Goal: Task Accomplishment & Management: Manage account settings

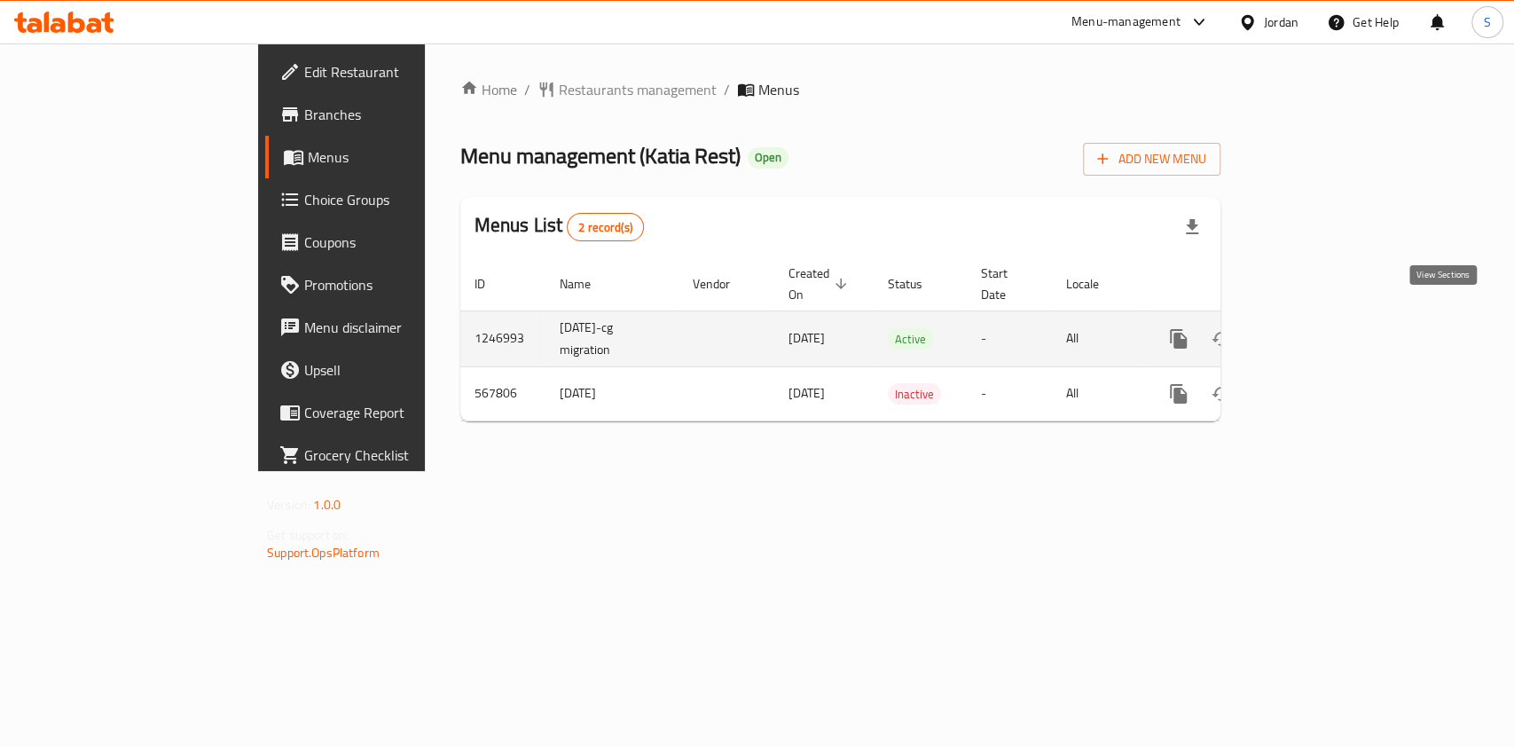
click at [1317, 328] on icon "enhanced table" at bounding box center [1306, 338] width 21 height 21
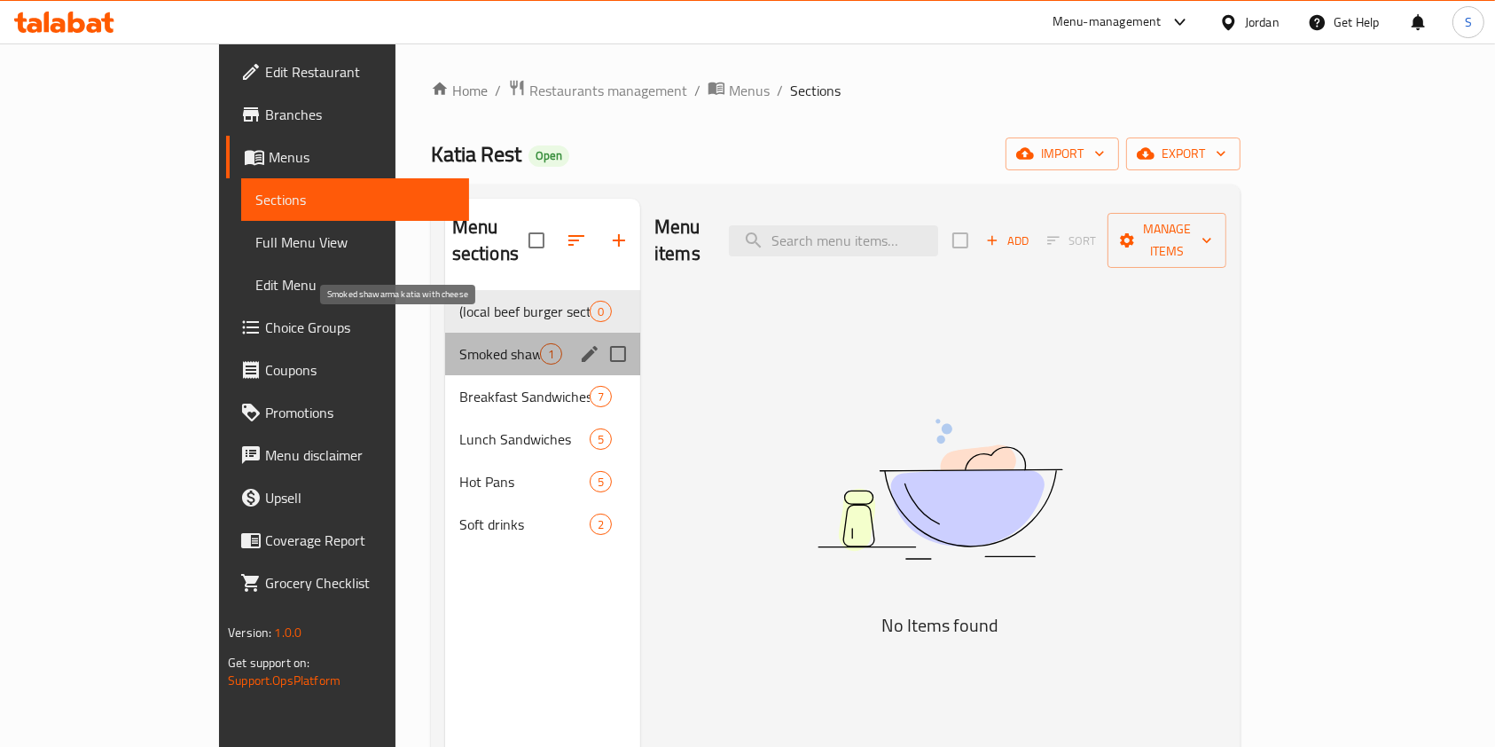
click at [459, 343] on span "Smoked shawarma katia with cheese" at bounding box center [499, 353] width 81 height 21
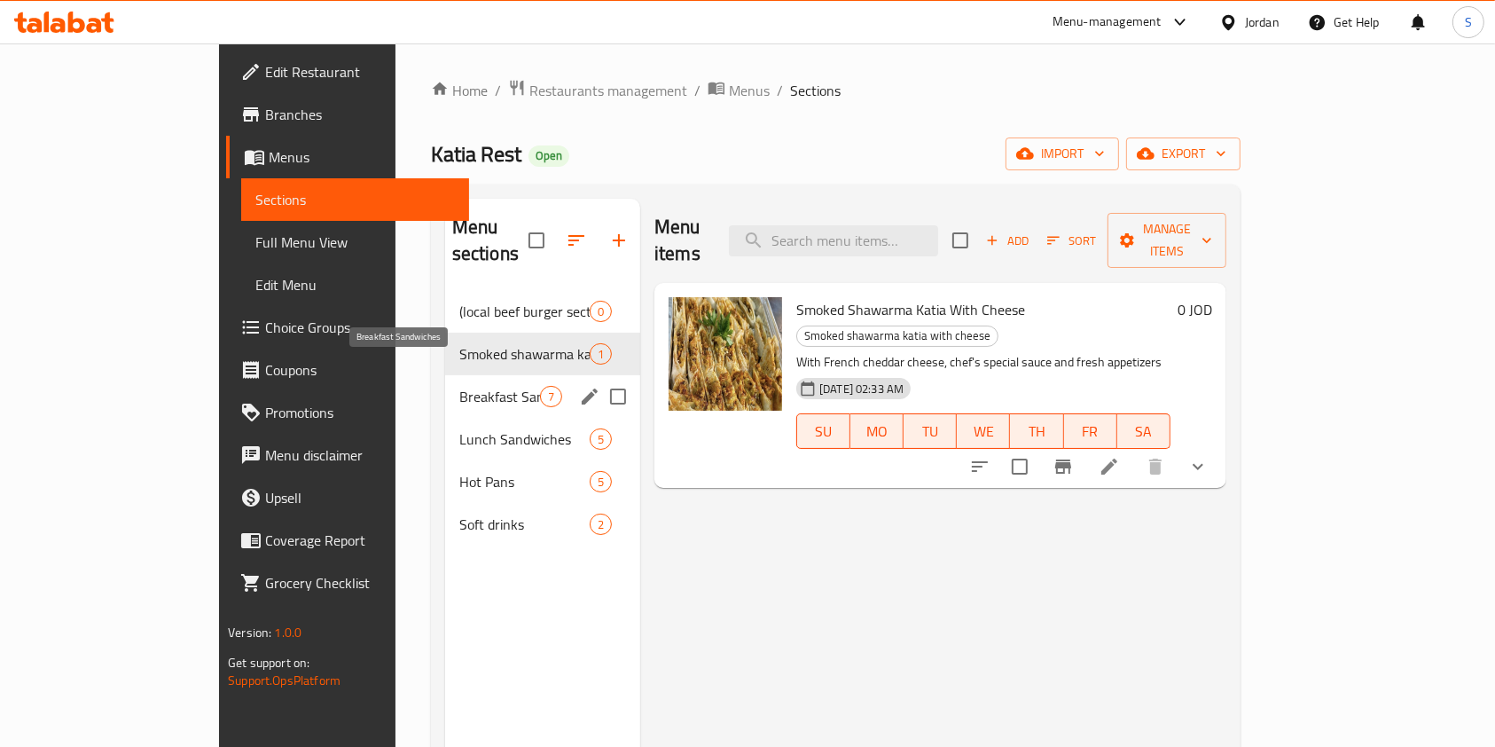
click at [459, 386] on span "Breakfast Sandwiches" at bounding box center [499, 396] width 81 height 21
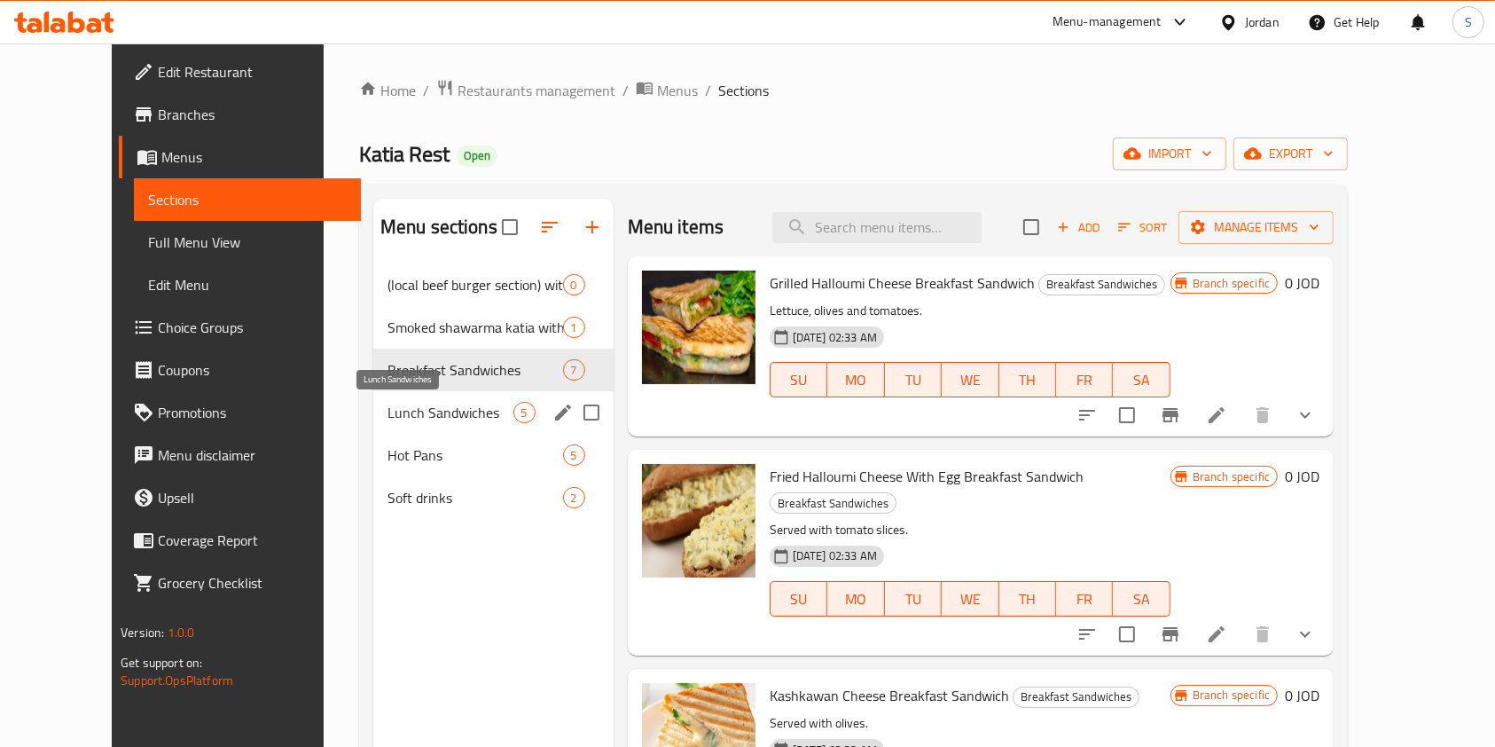
click at [402, 408] on span "Lunch Sandwiches" at bounding box center [451, 412] width 126 height 21
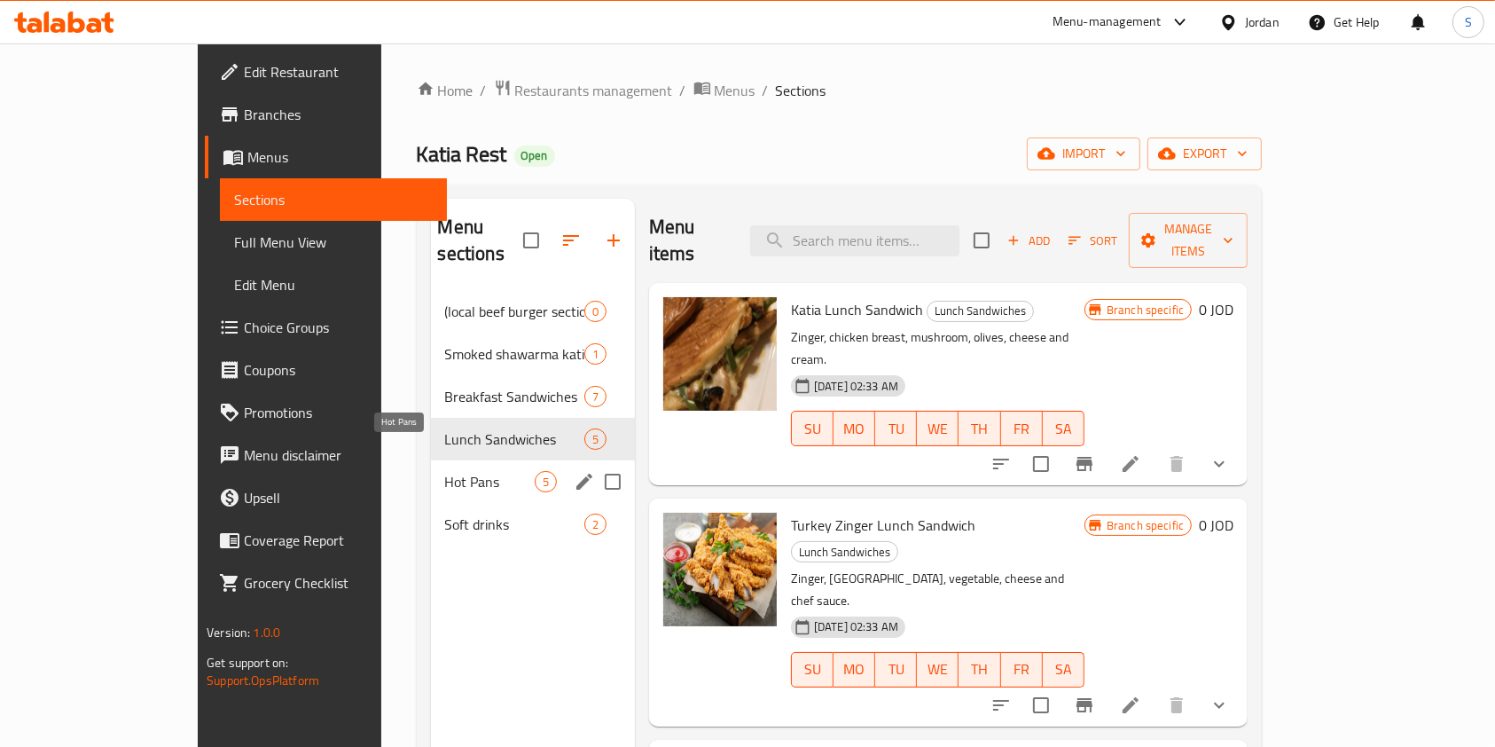
click at [445, 471] on span "Hot Pans" at bounding box center [490, 481] width 90 height 21
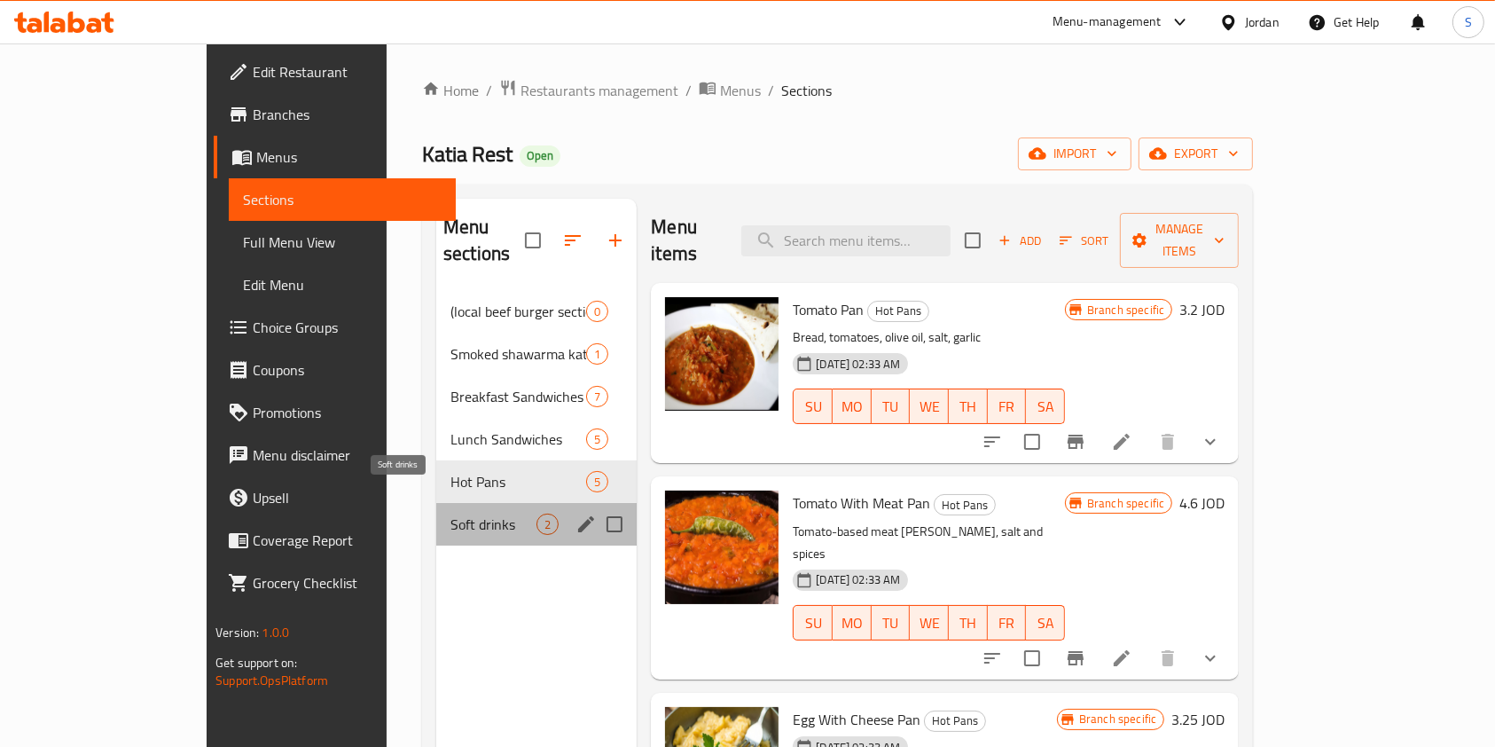
click at [450, 513] on span "Soft drinks" at bounding box center [493, 523] width 86 height 21
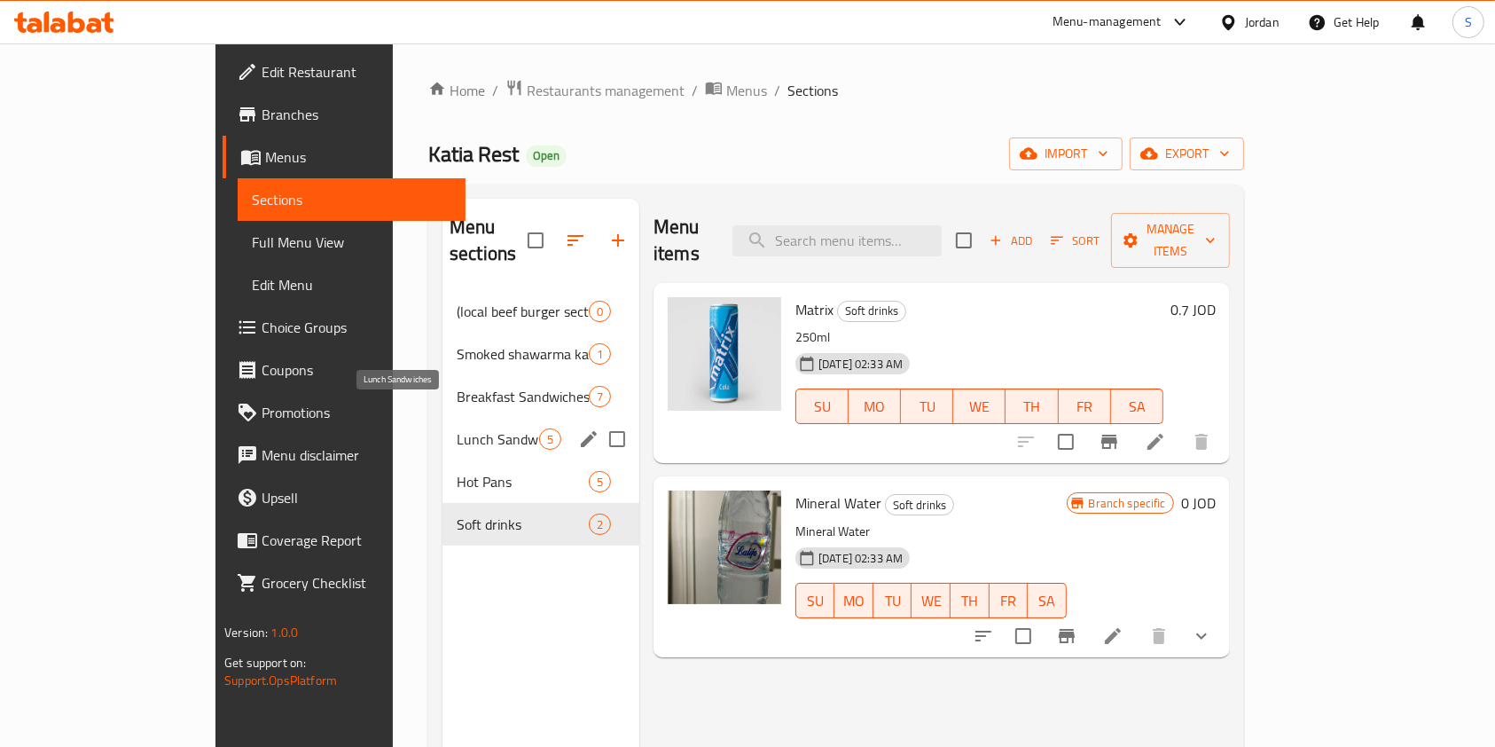
click at [457, 428] on span "Lunch Sandwiches" at bounding box center [498, 438] width 82 height 21
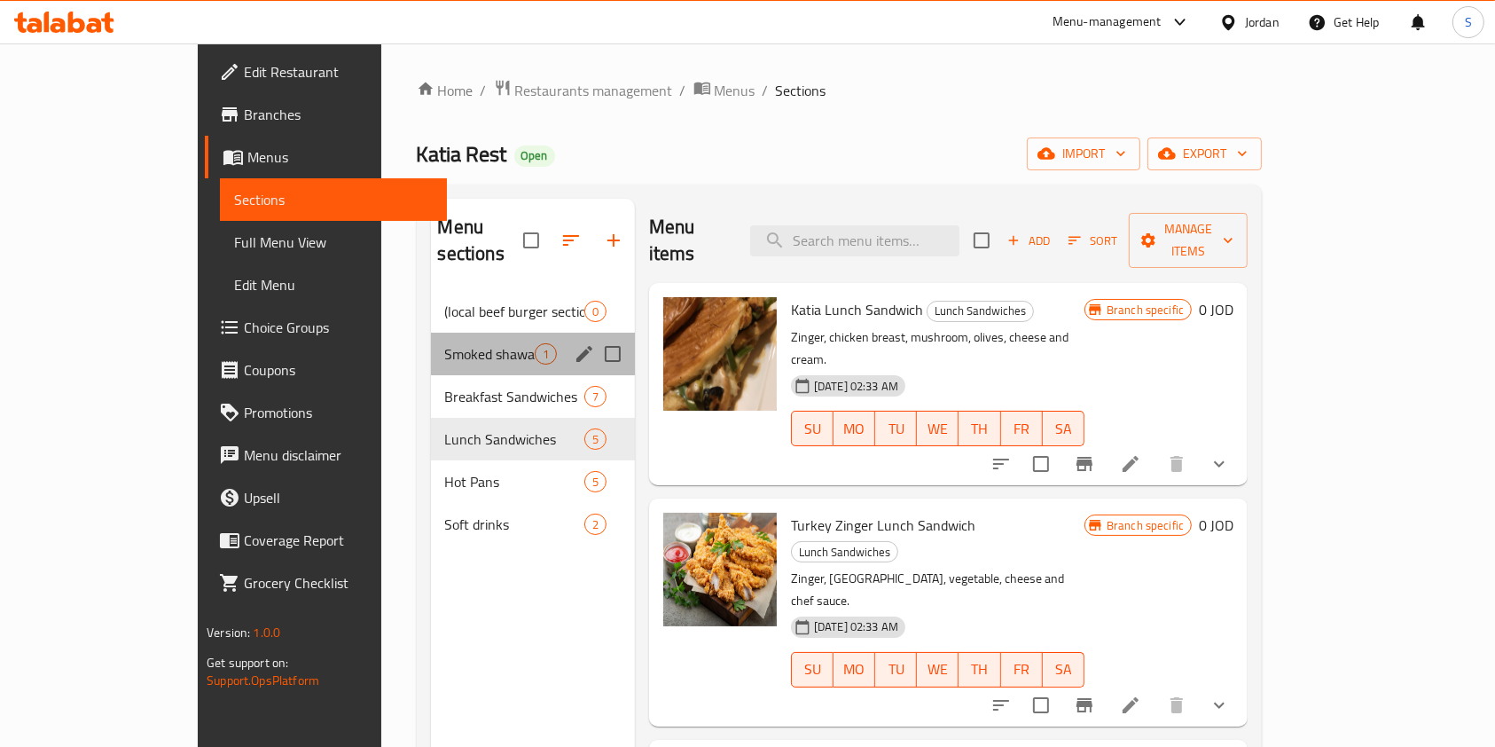
click at [431, 344] on div "Smoked shawarma katia with cheese 1" at bounding box center [533, 354] width 204 height 43
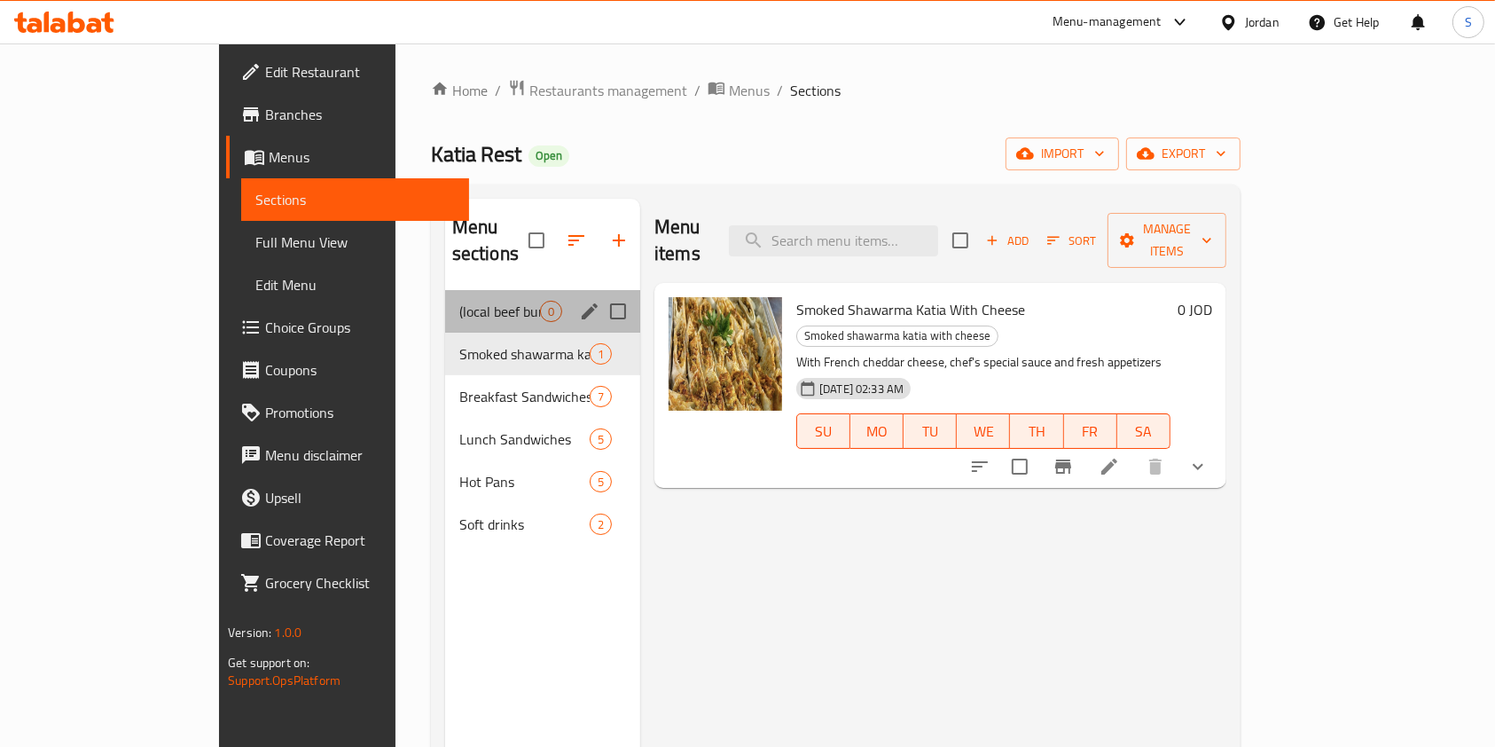
click at [445, 299] on div "(local beef burger section) with short rib mixture 0" at bounding box center [542, 311] width 195 height 43
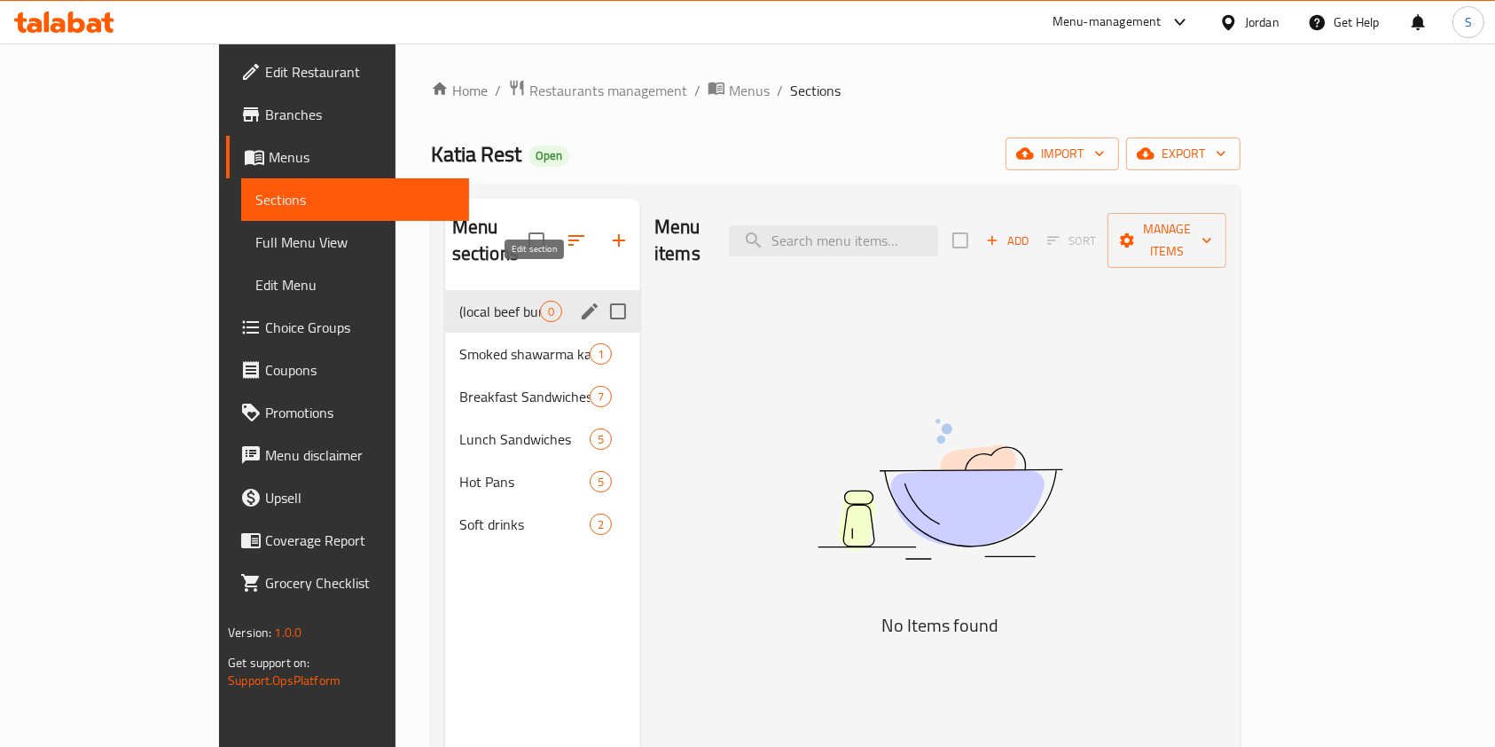
click at [579, 301] on icon "edit" at bounding box center [589, 311] width 21 height 21
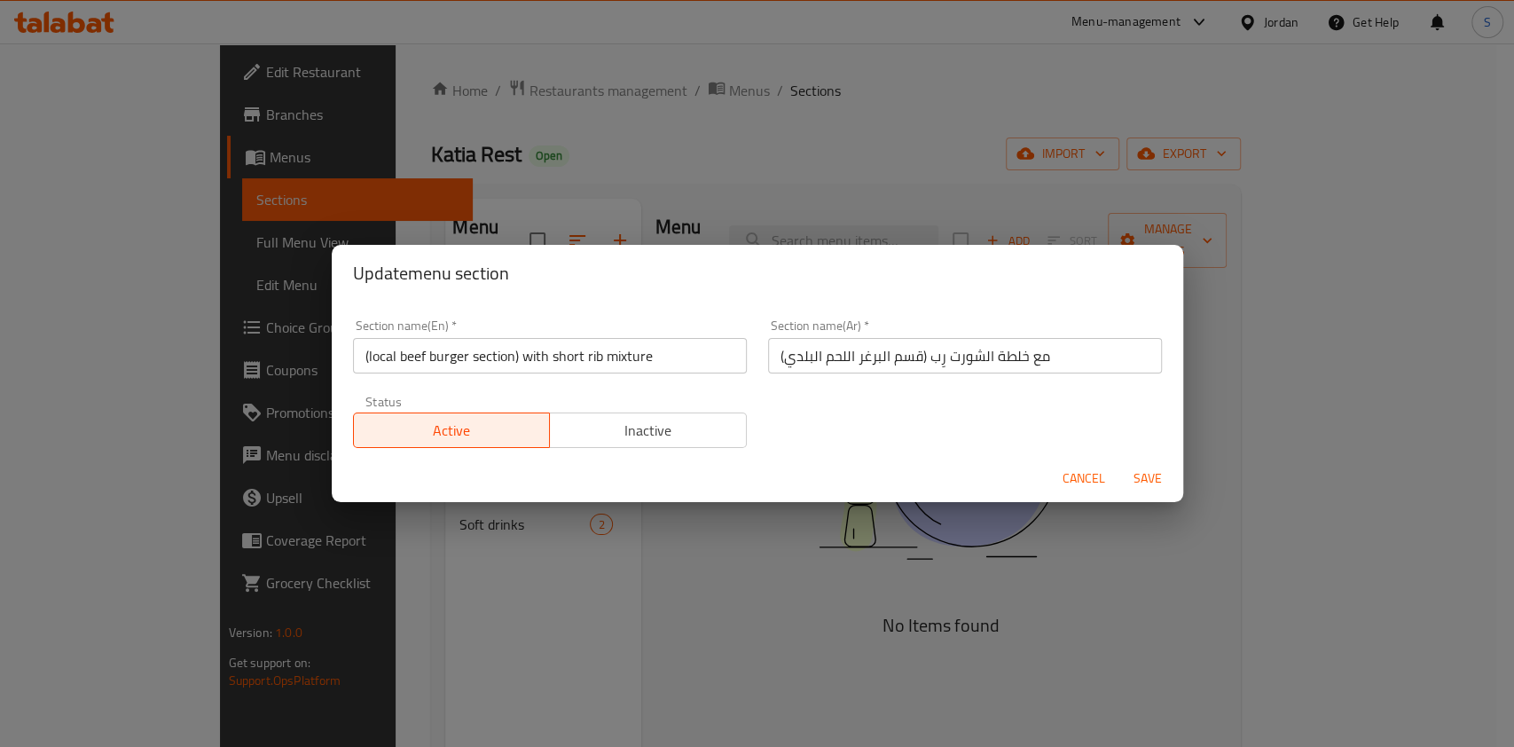
drag, startPoint x: 667, startPoint y: 411, endPoint x: 683, endPoint y: 434, distance: 27.3
click at [668, 416] on button "Inactive" at bounding box center [648, 429] width 198 height 35
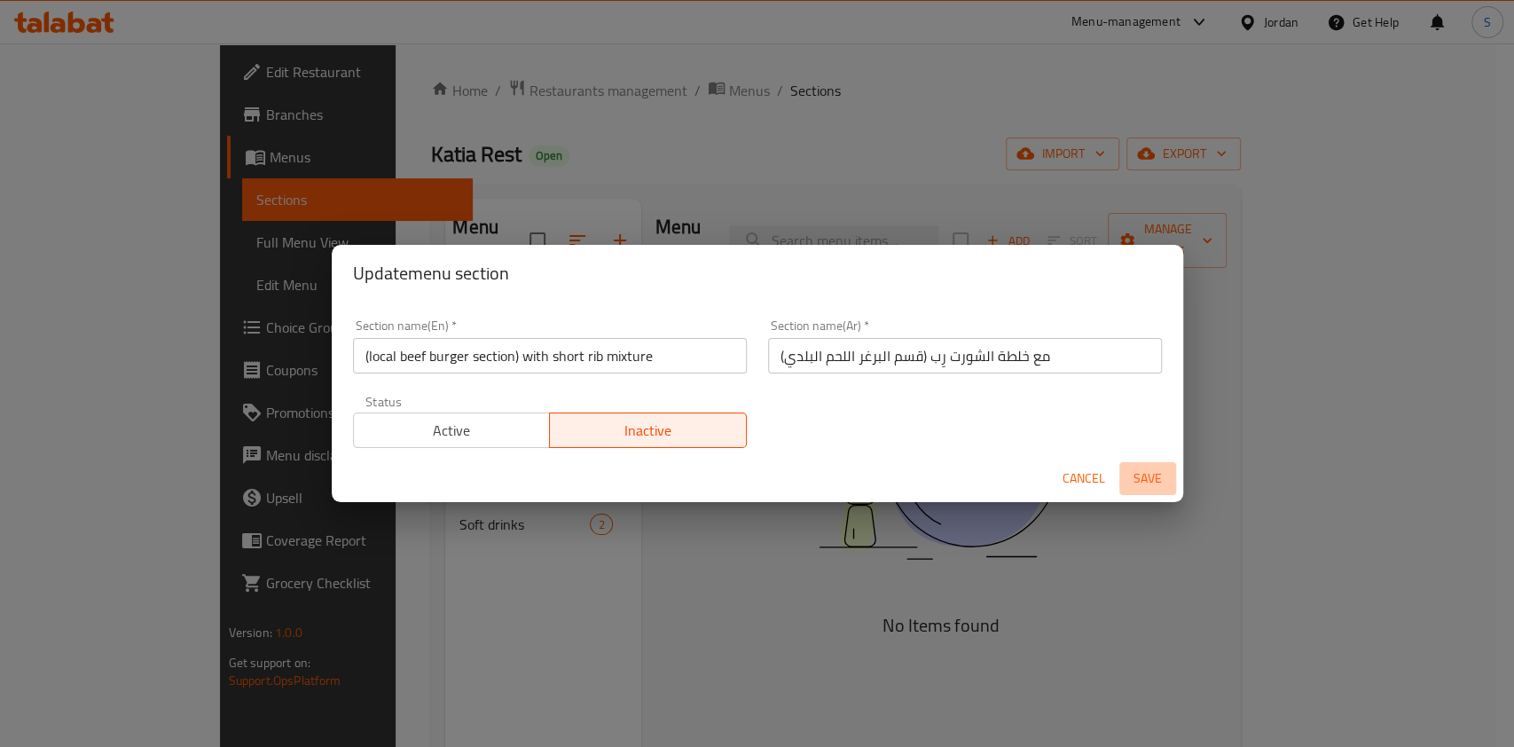
click at [1168, 469] on button "Save" at bounding box center [1147, 478] width 57 height 33
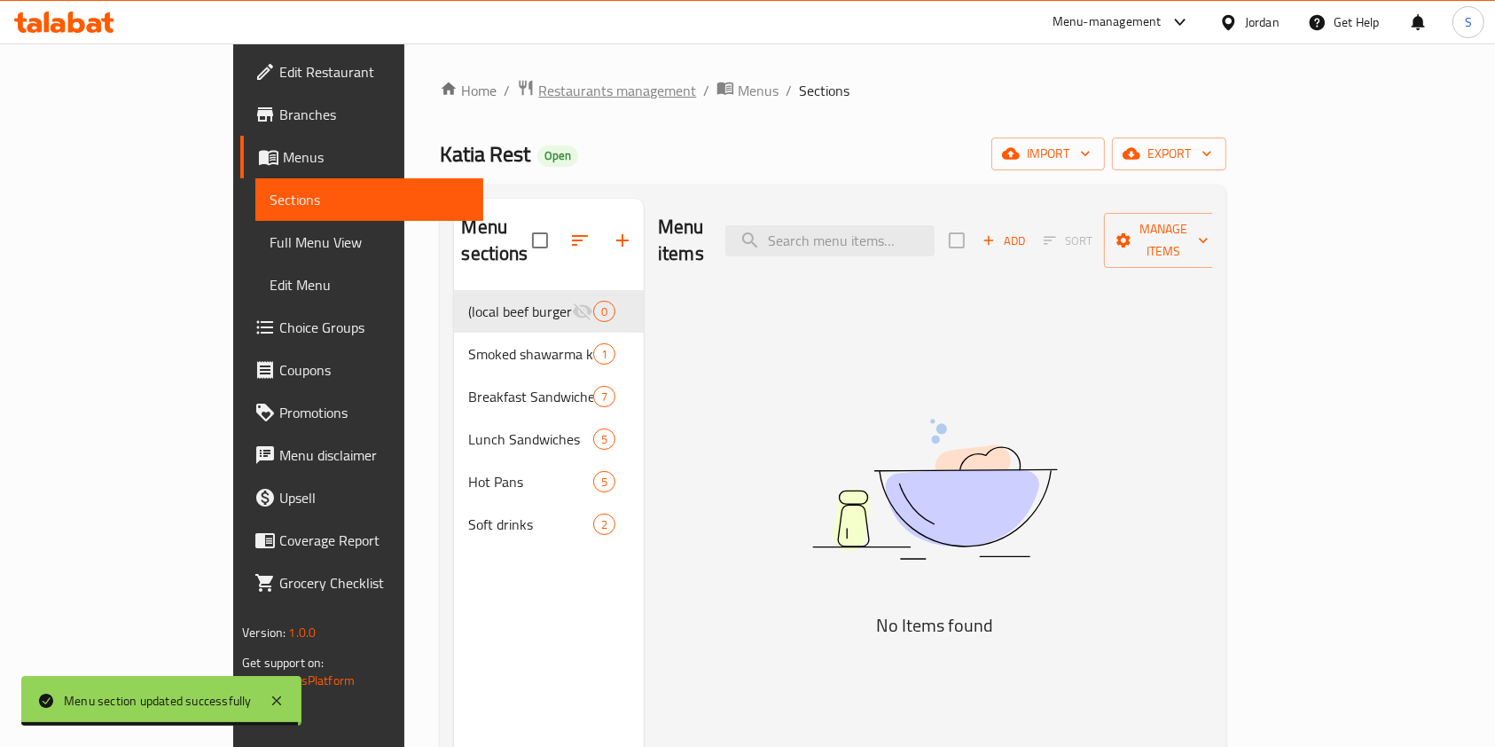
click at [538, 86] on span "Restaurants management" at bounding box center [617, 90] width 158 height 21
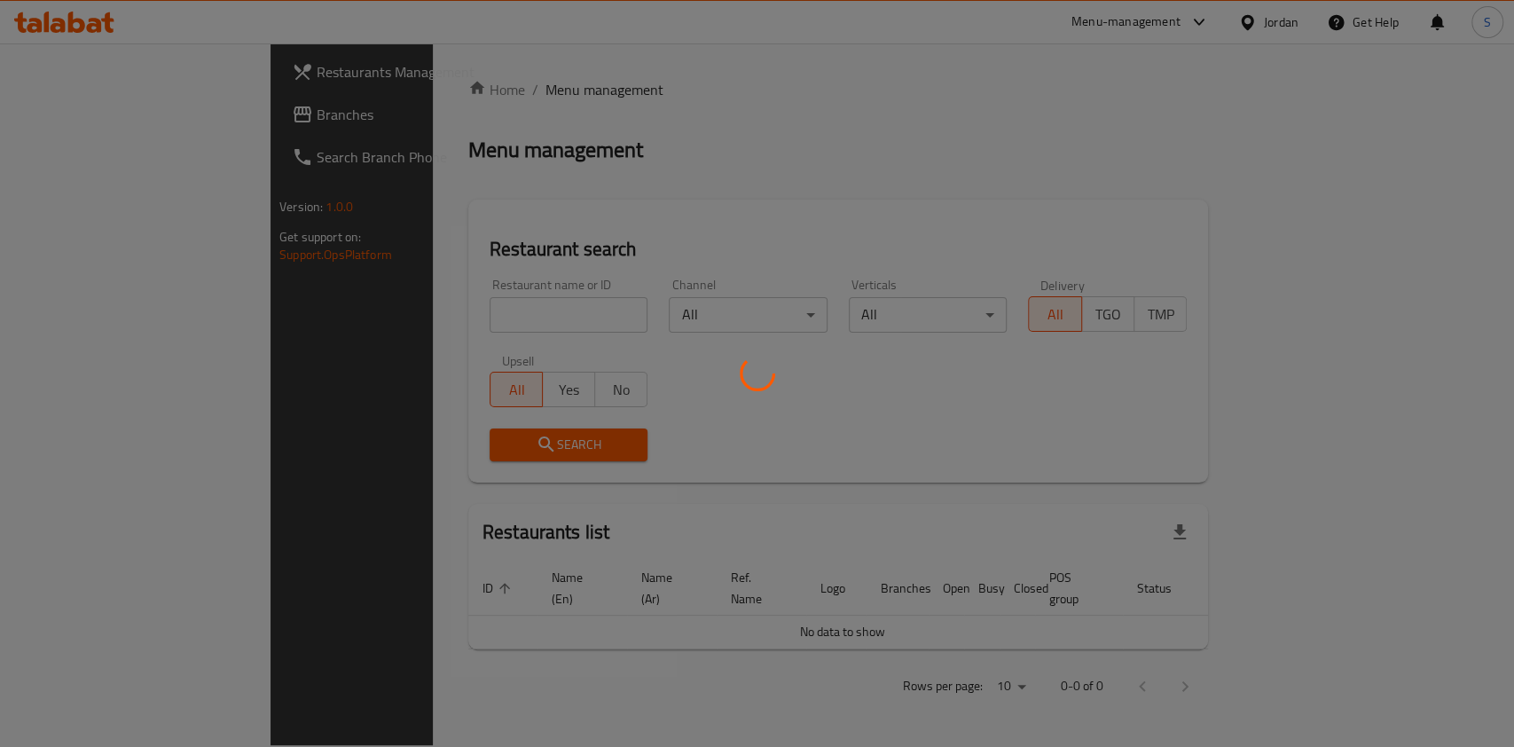
click at [428, 318] on div at bounding box center [757, 373] width 1514 height 747
click at [335, 317] on div at bounding box center [757, 373] width 1514 height 747
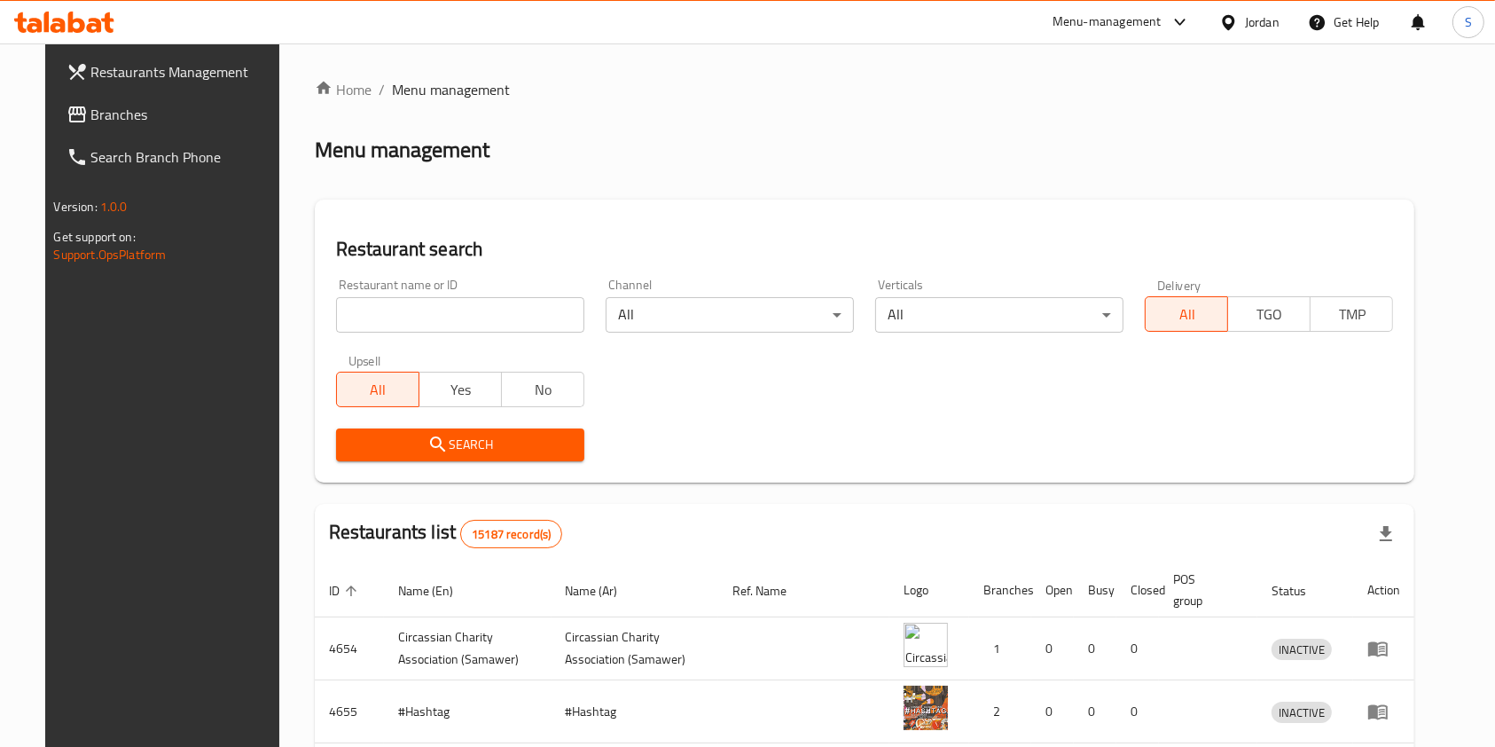
click at [467, 333] on div "Restaurant name or ID Restaurant name or ID" at bounding box center [460, 305] width 270 height 75
click at [468, 321] on input "search" at bounding box center [460, 314] width 248 height 35
type input "Sooo Sweet"
click at [437, 438] on span "Search" at bounding box center [460, 445] width 220 height 22
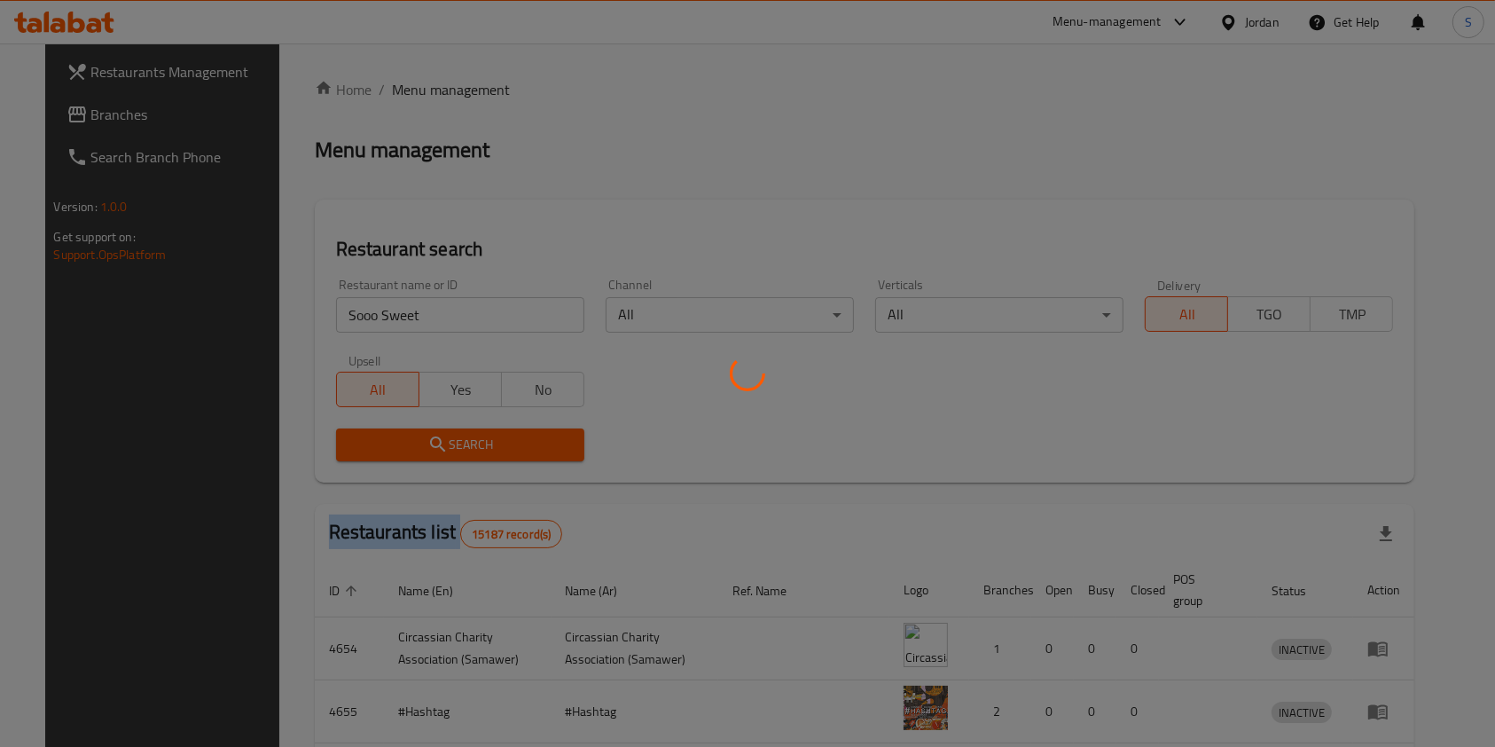
click at [437, 438] on div at bounding box center [747, 373] width 1495 height 747
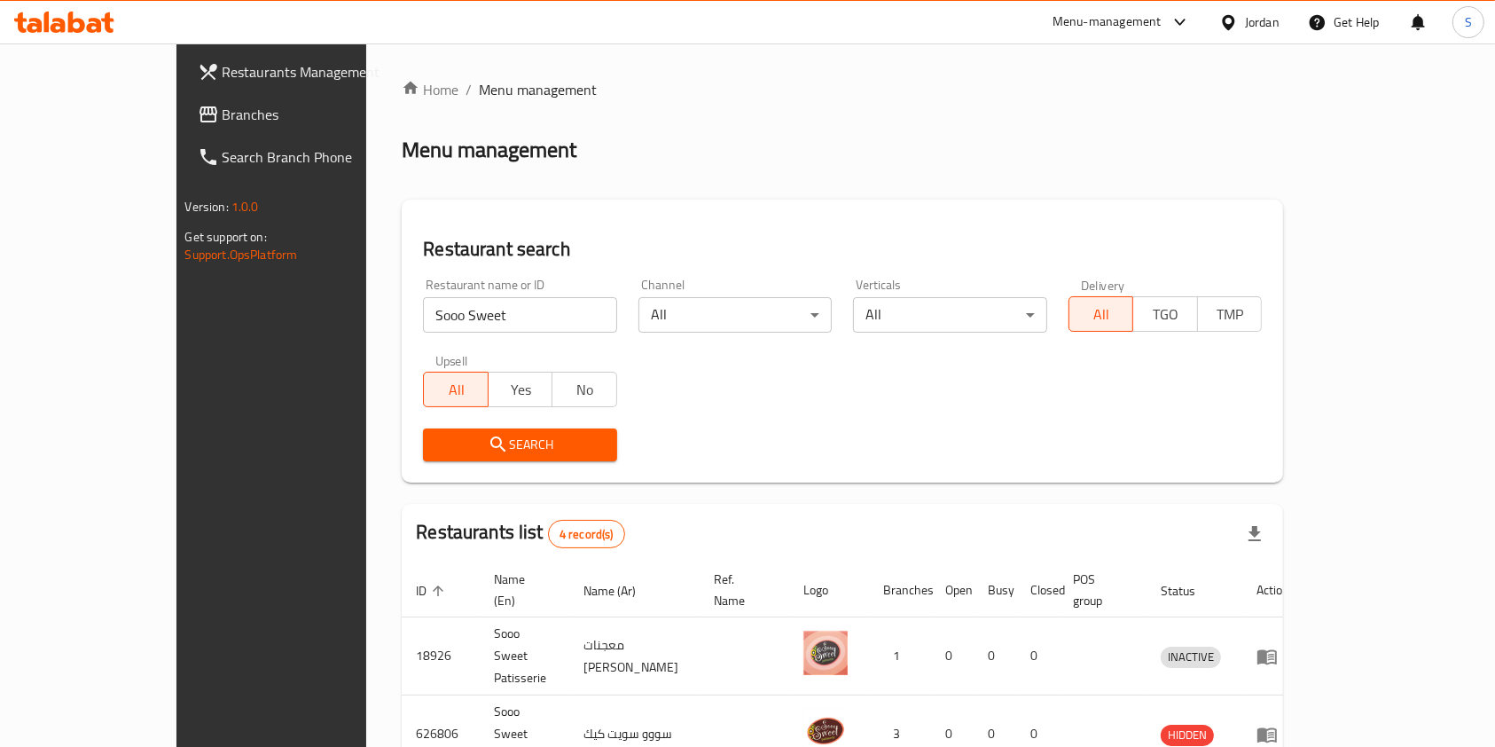
click at [1114, 29] on div "Menu-management" at bounding box center [1107, 22] width 109 height 21
click at [1014, 195] on div "Restaurant-Management" at bounding box center [1009, 196] width 139 height 20
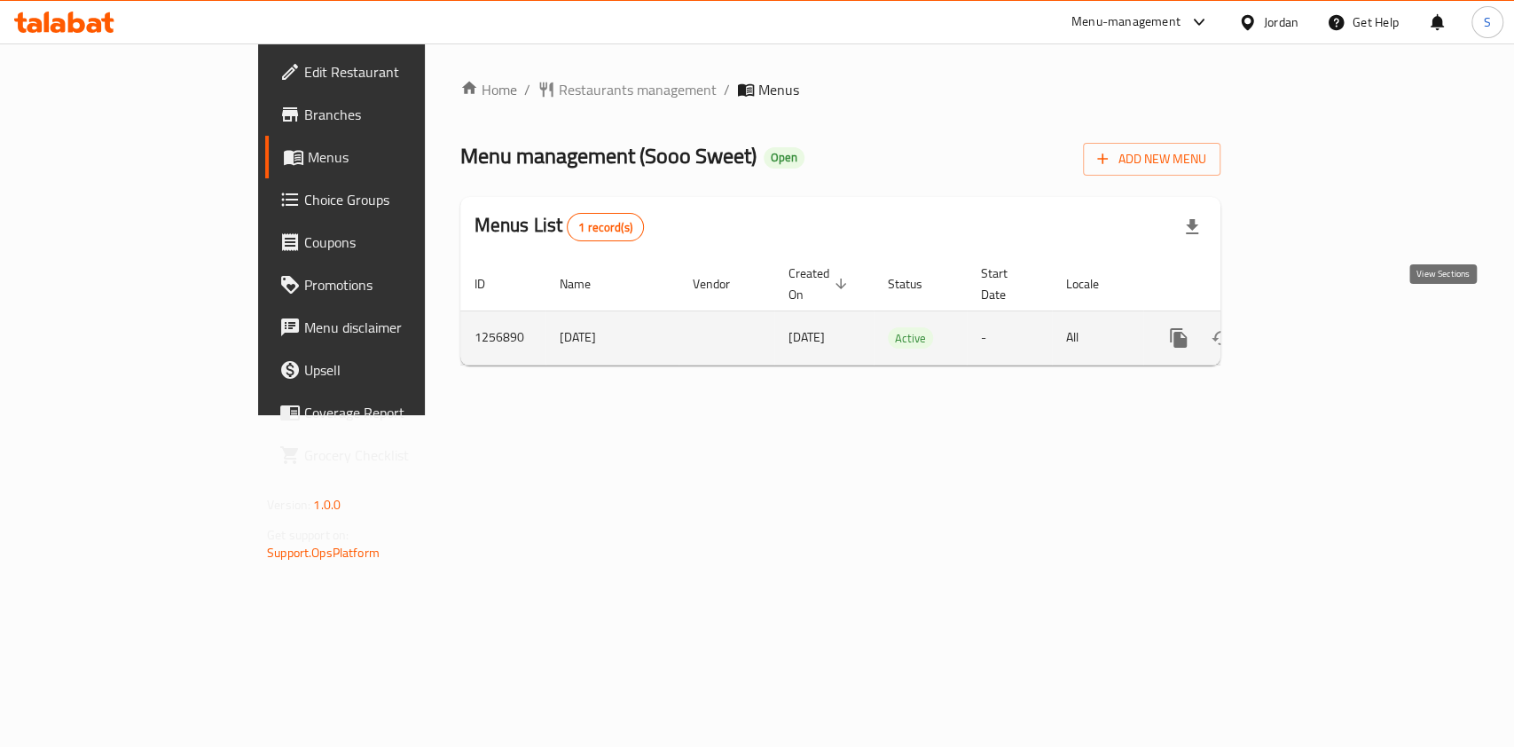
click at [1317, 327] on icon "enhanced table" at bounding box center [1306, 337] width 21 height 21
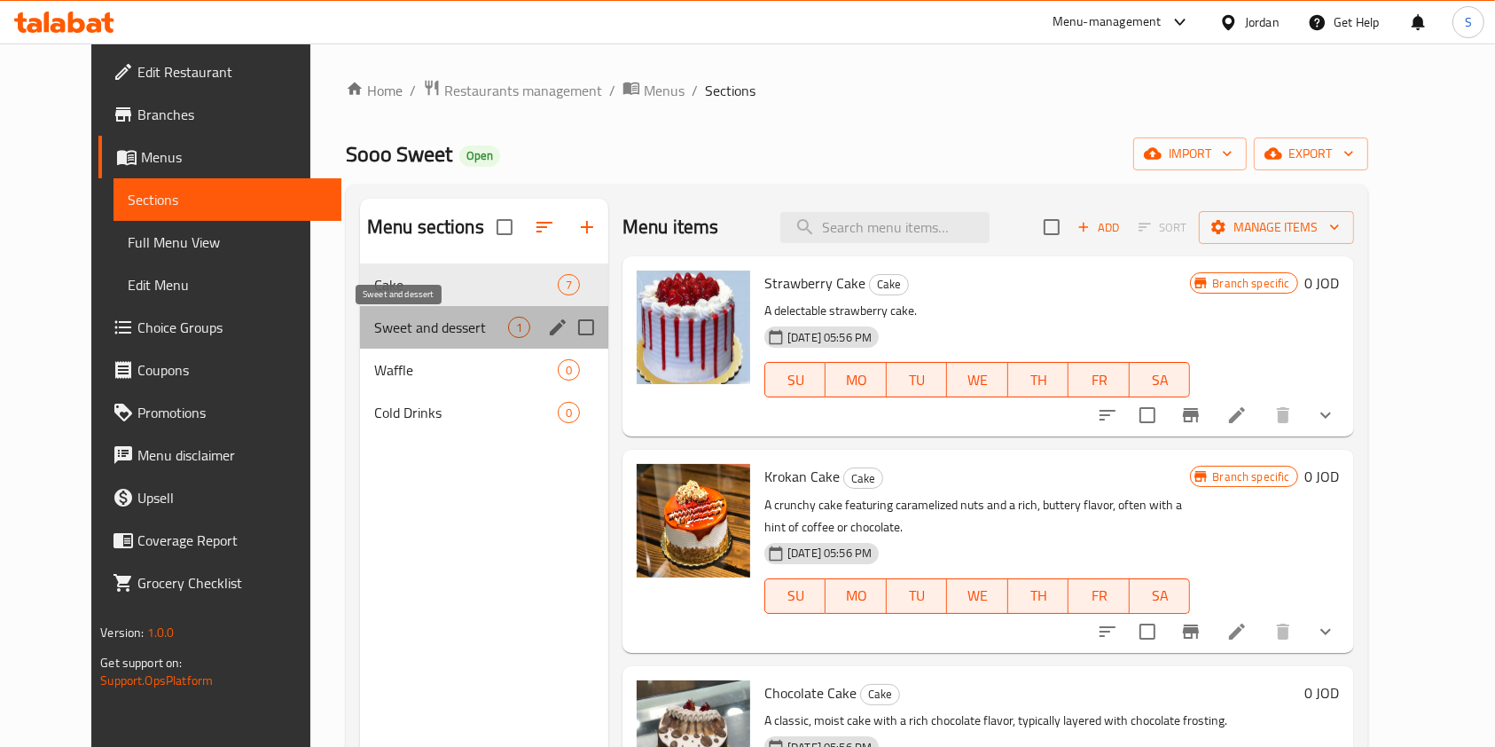
click at [374, 337] on span "Sweet and dessert" at bounding box center [441, 327] width 134 height 21
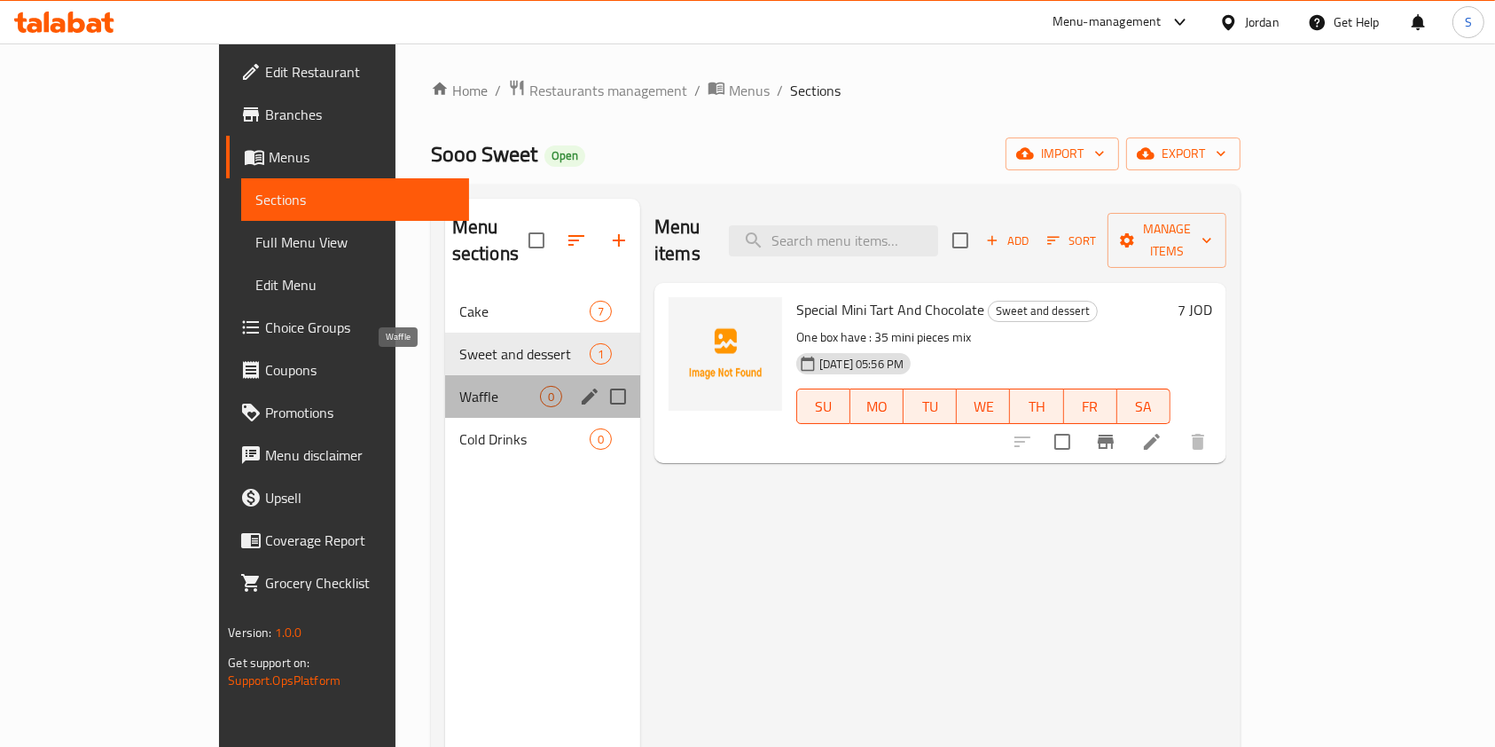
click at [459, 386] on span "Waffle" at bounding box center [499, 396] width 81 height 21
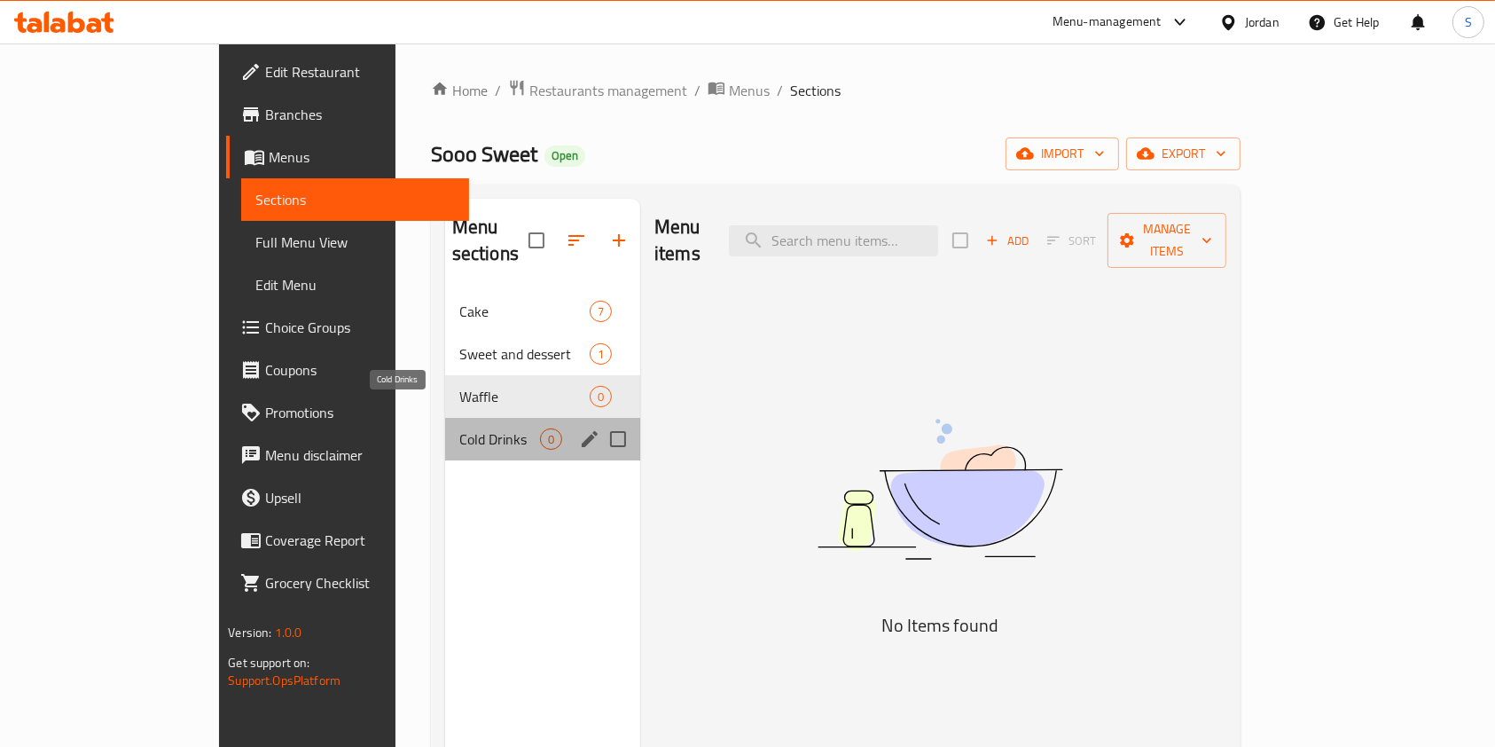
click at [459, 428] on span "Cold Drinks" at bounding box center [499, 438] width 81 height 21
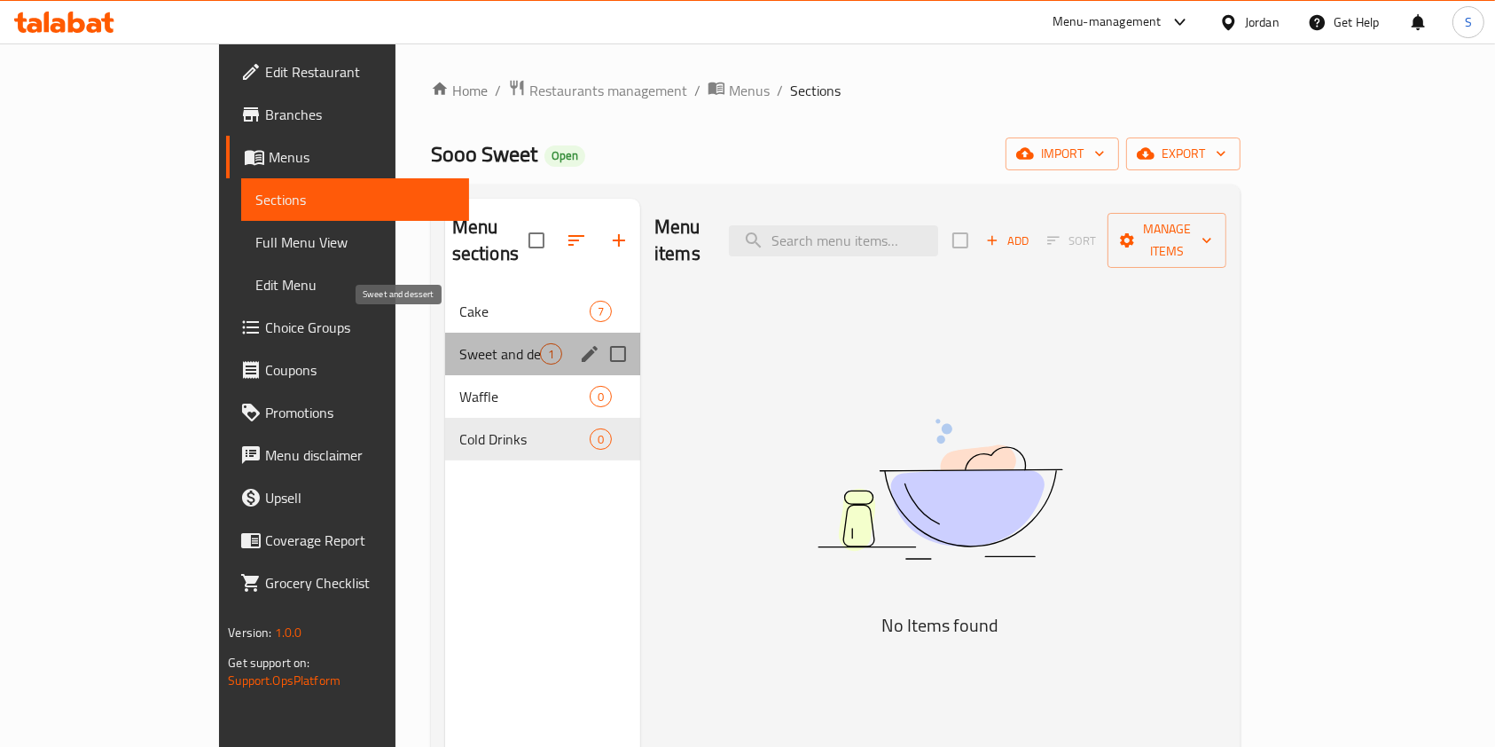
click at [459, 343] on span "Sweet and dessert" at bounding box center [499, 353] width 81 height 21
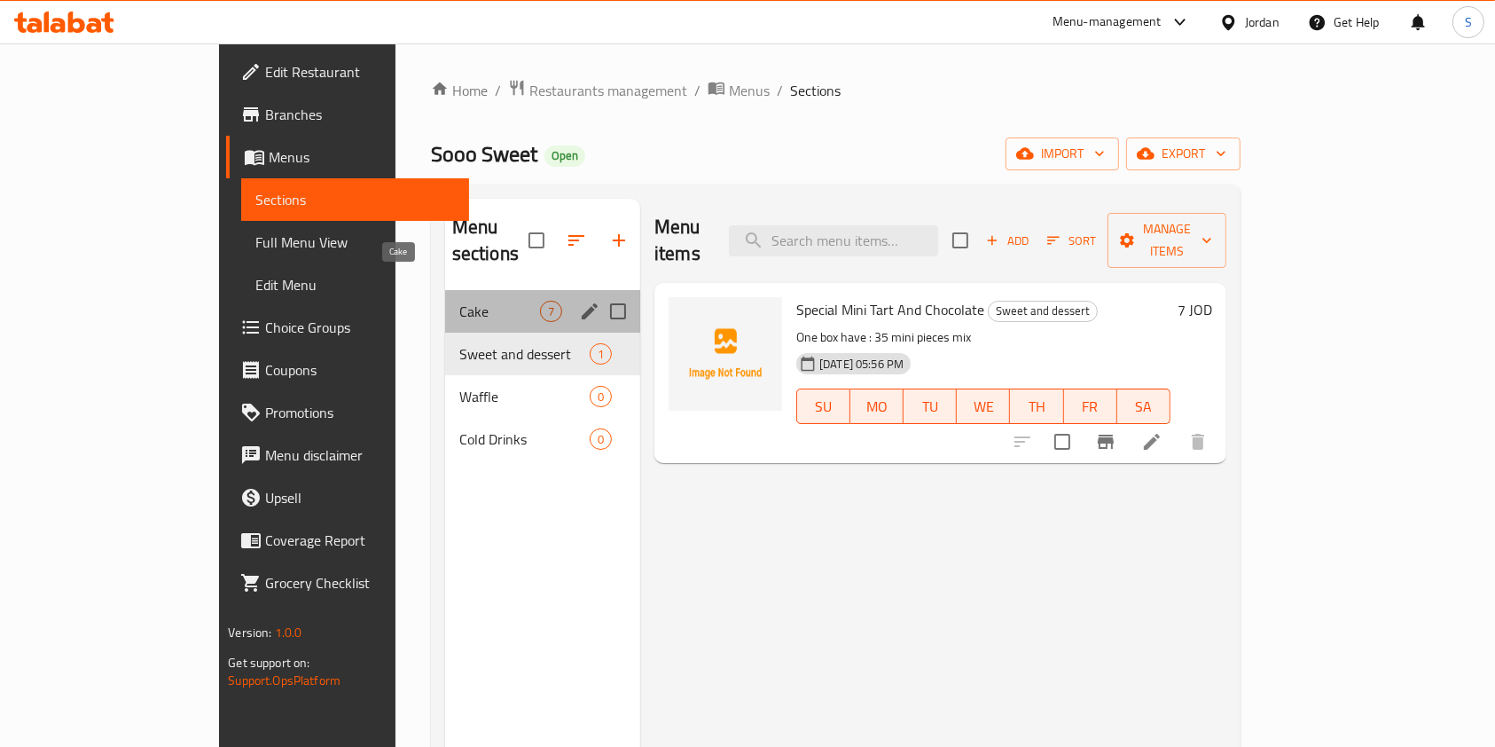
click at [459, 301] on span "Cake" at bounding box center [499, 311] width 81 height 21
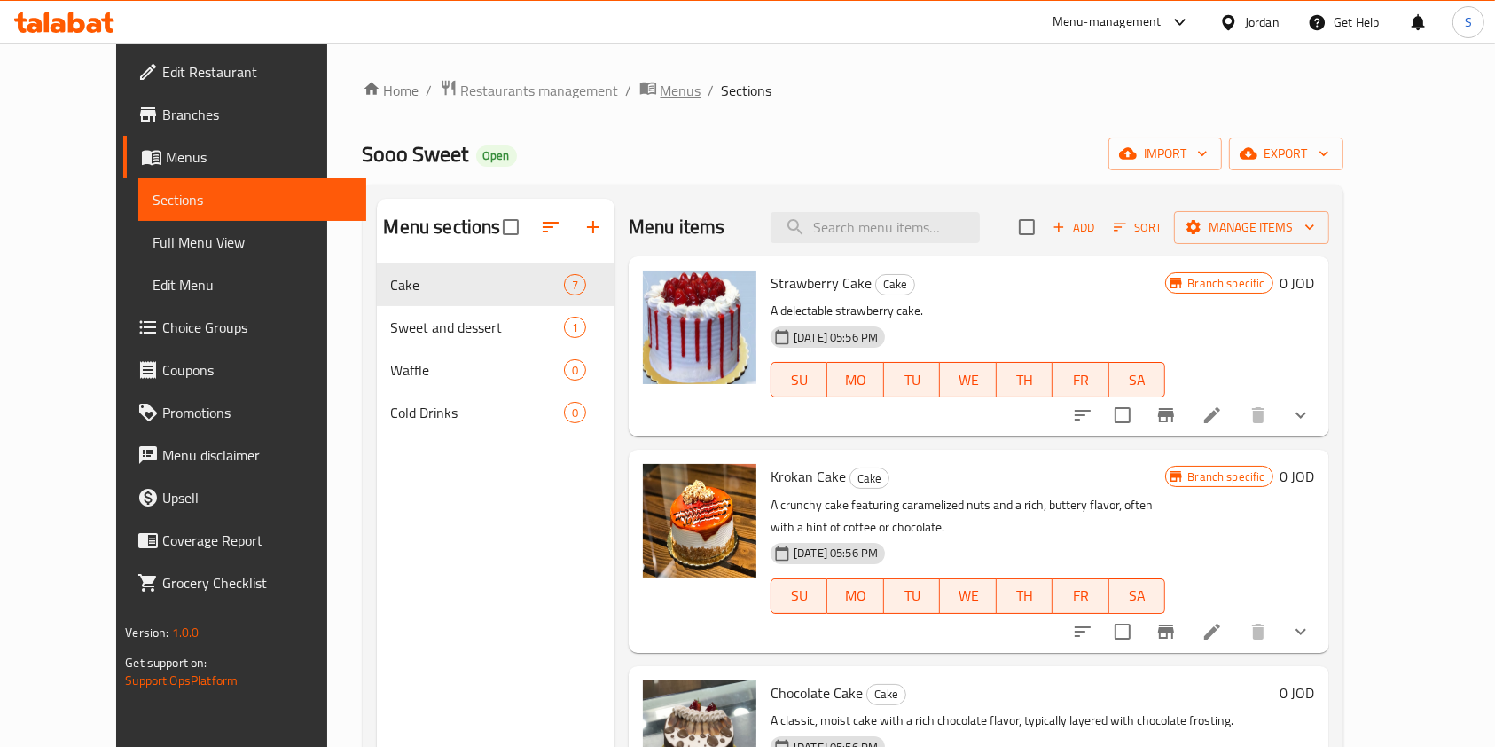
click at [661, 87] on span "Menus" at bounding box center [681, 90] width 41 height 21
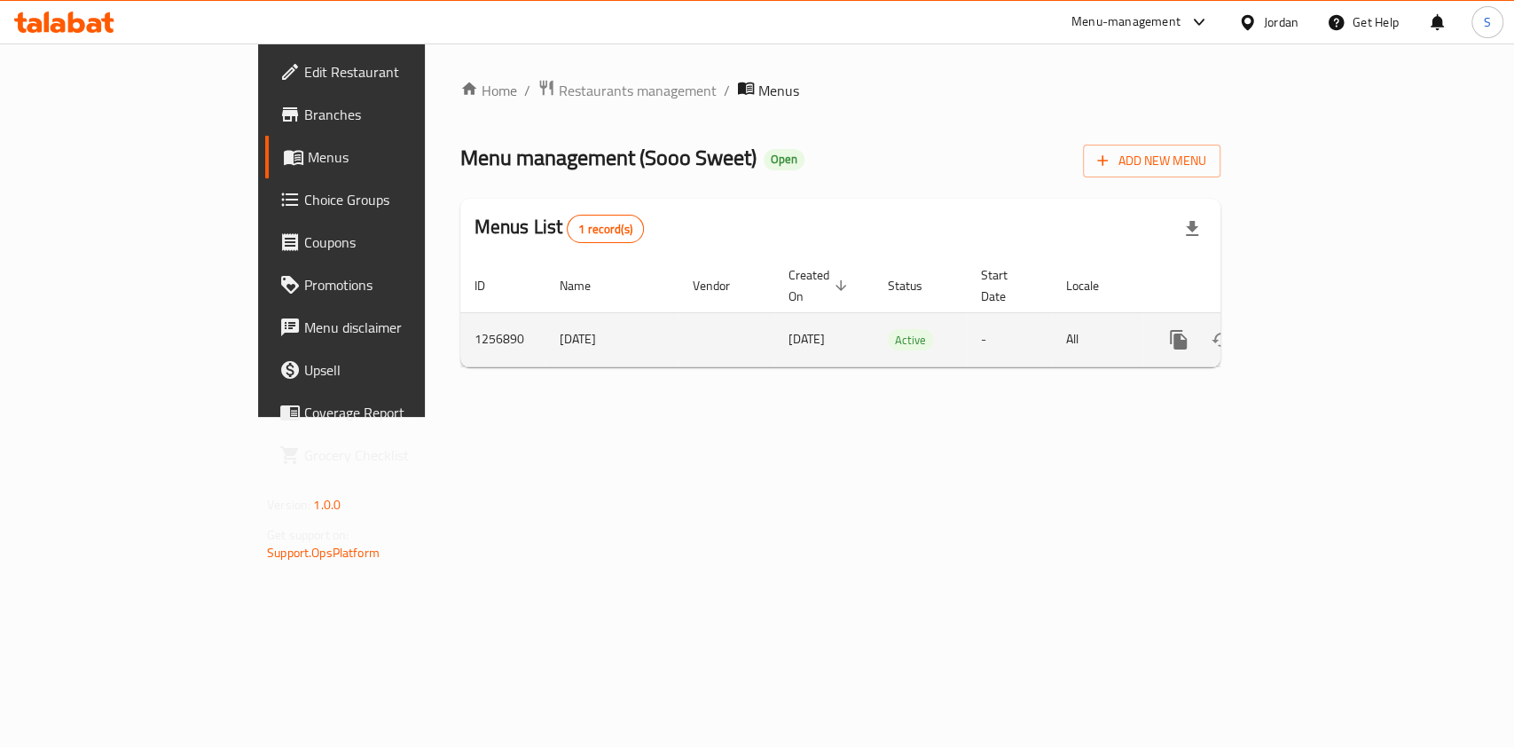
drag, startPoint x: 374, startPoint y: 303, endPoint x: 448, endPoint y: 317, distance: 74.8
click at [545, 317] on td "2/9/2024" at bounding box center [611, 339] width 133 height 54
drag, startPoint x: 443, startPoint y: 317, endPoint x: 305, endPoint y: 314, distance: 138.4
click at [460, 314] on tr "1256890 2/9/2024 02/09/2024 Active - All" at bounding box center [900, 339] width 881 height 54
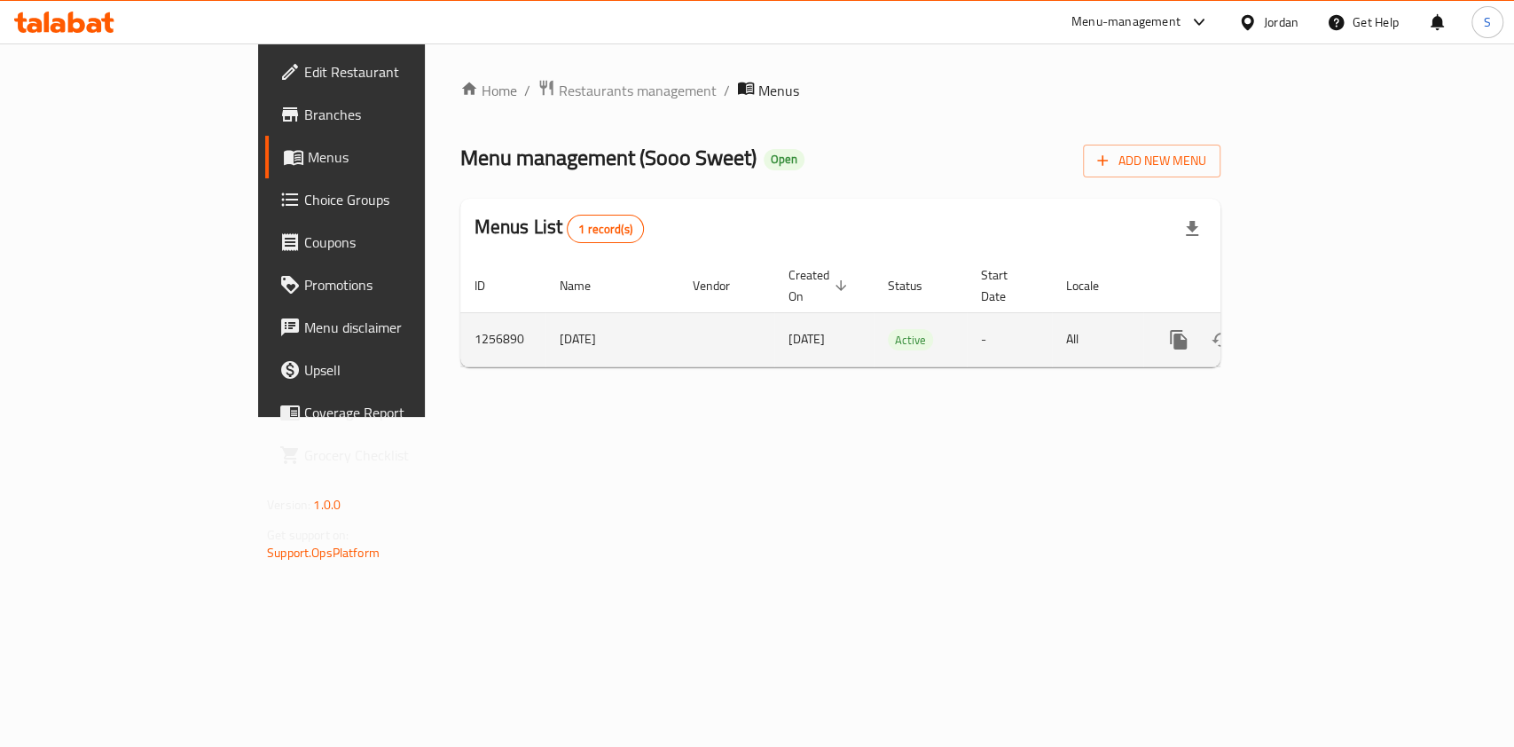
click at [460, 314] on td "1256890" at bounding box center [502, 339] width 85 height 54
drag, startPoint x: 302, startPoint y: 314, endPoint x: 438, endPoint y: 324, distance: 136.9
click at [460, 324] on tr "1256890 2/9/2024 02/09/2024 Active - All" at bounding box center [900, 339] width 881 height 54
click at [545, 326] on td "2/9/2024" at bounding box center [611, 339] width 133 height 54
drag, startPoint x: 445, startPoint y: 327, endPoint x: 375, endPoint y: 328, distance: 70.1
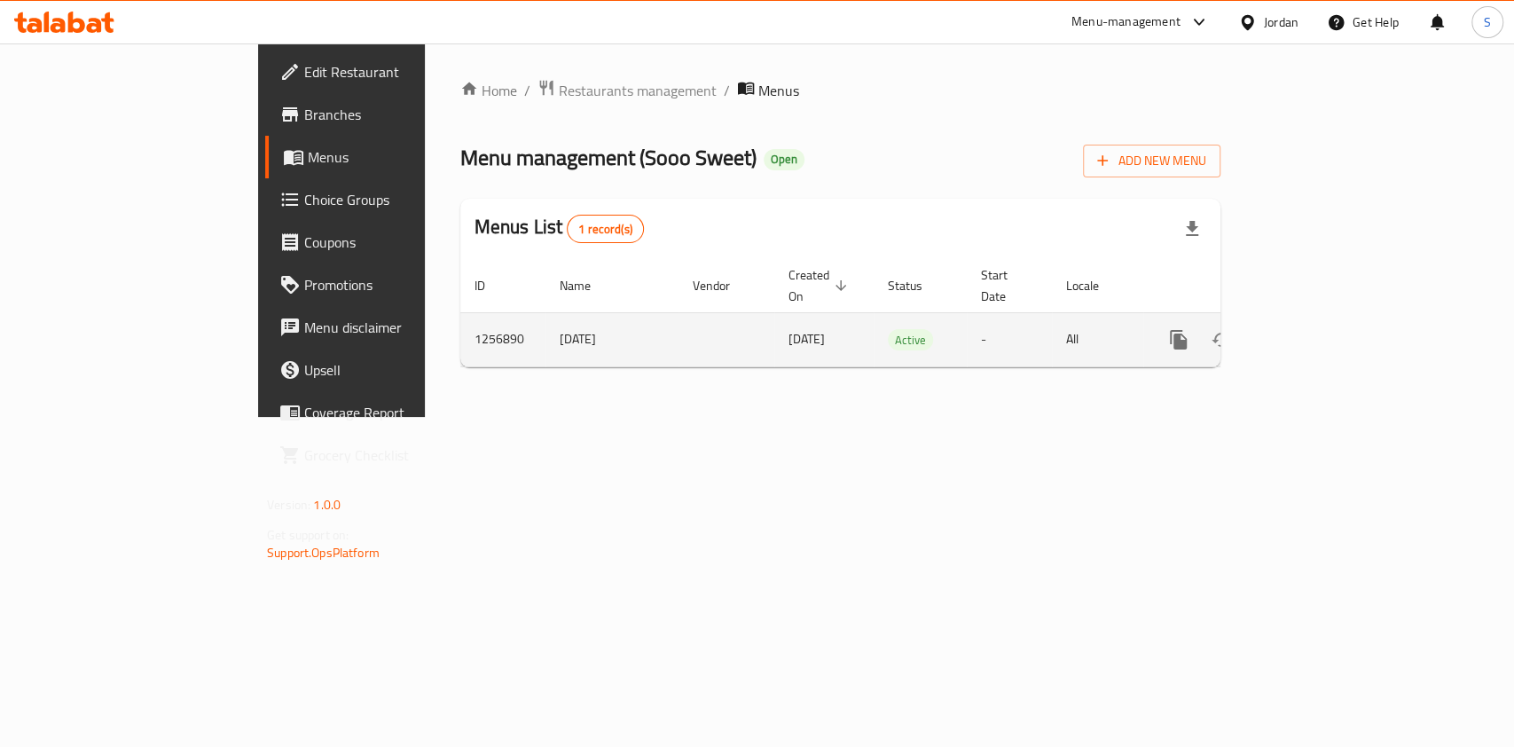
click at [545, 328] on td "2/9/2024" at bounding box center [611, 339] width 133 height 54
drag, startPoint x: 381, startPoint y: 328, endPoint x: 437, endPoint y: 328, distance: 55.9
click at [545, 328] on td "2/9/2024" at bounding box center [611, 339] width 133 height 54
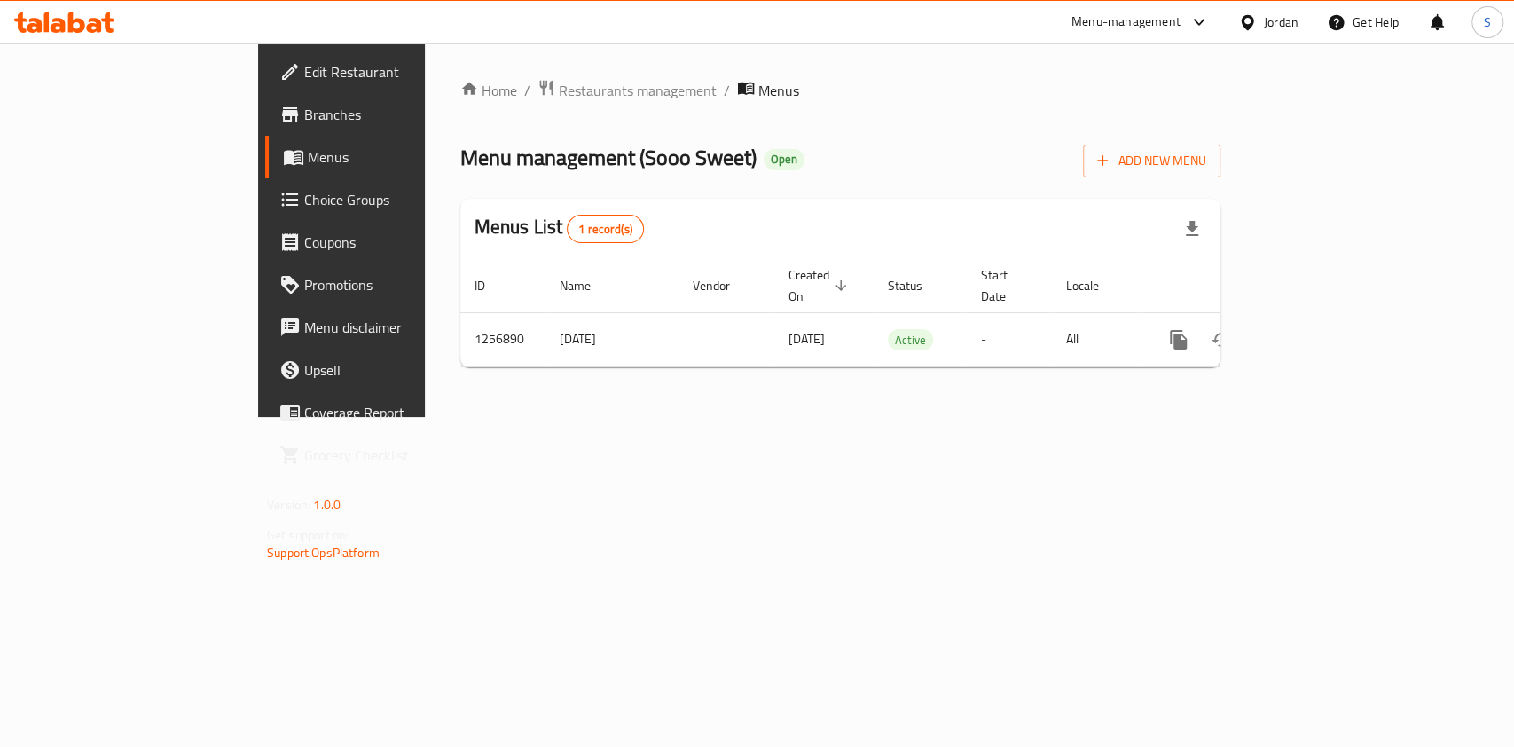
click at [1256, 417] on div "Home / Restaurants management / Menus Menu management ( Sooo Sweet ) Open Add N…" at bounding box center [840, 229] width 831 height 373
click at [559, 84] on span "Restaurants management" at bounding box center [638, 90] width 158 height 21
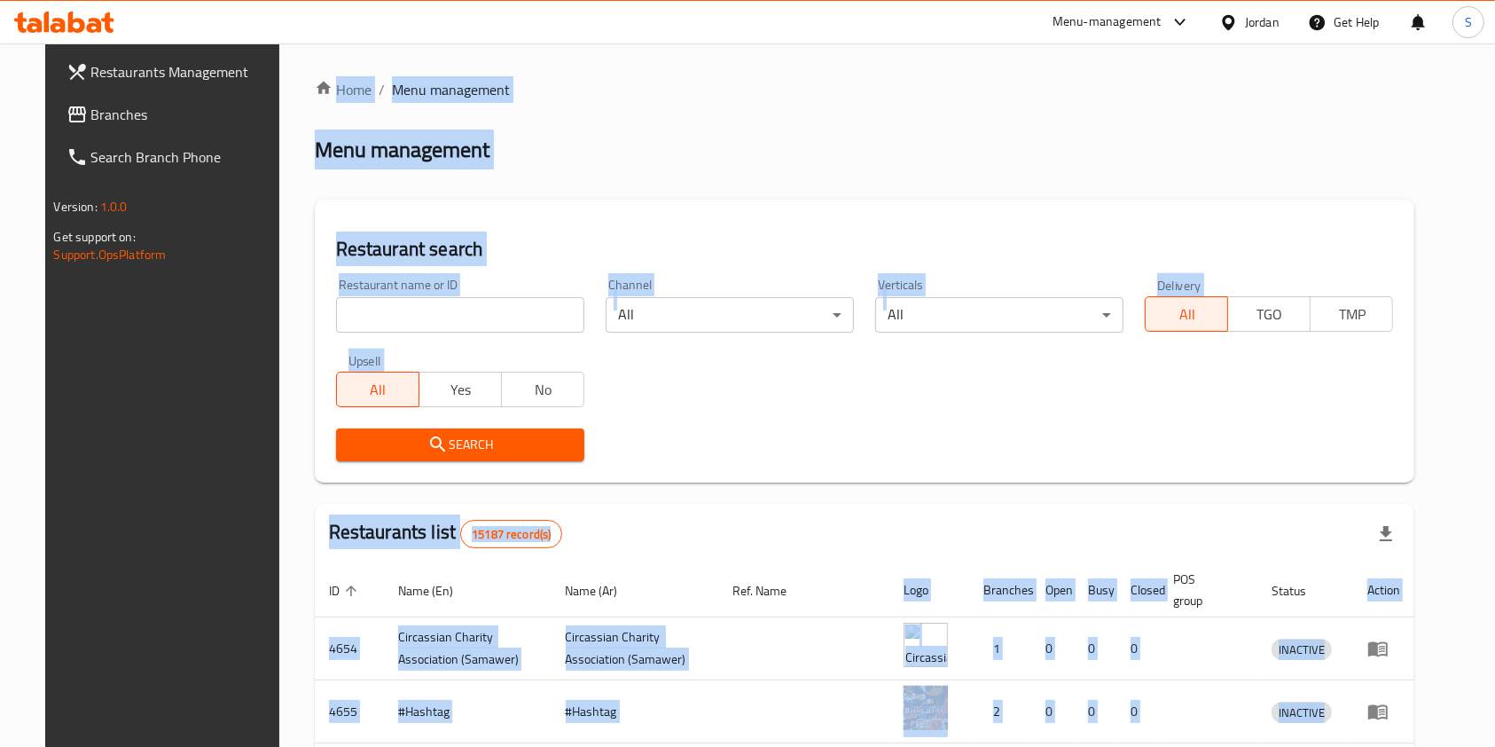
click at [463, 315] on input "search" at bounding box center [460, 314] width 248 height 35
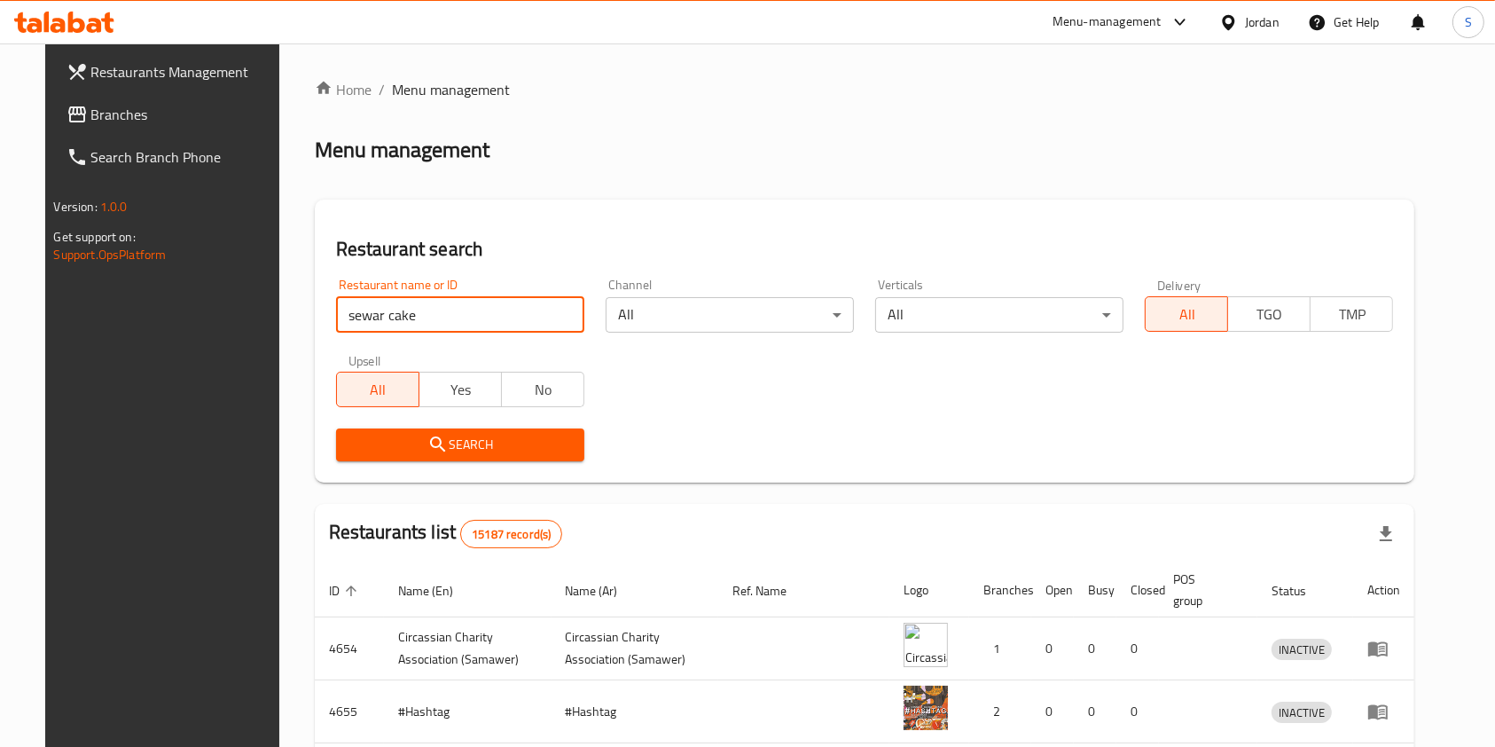
type input "sewar cake"
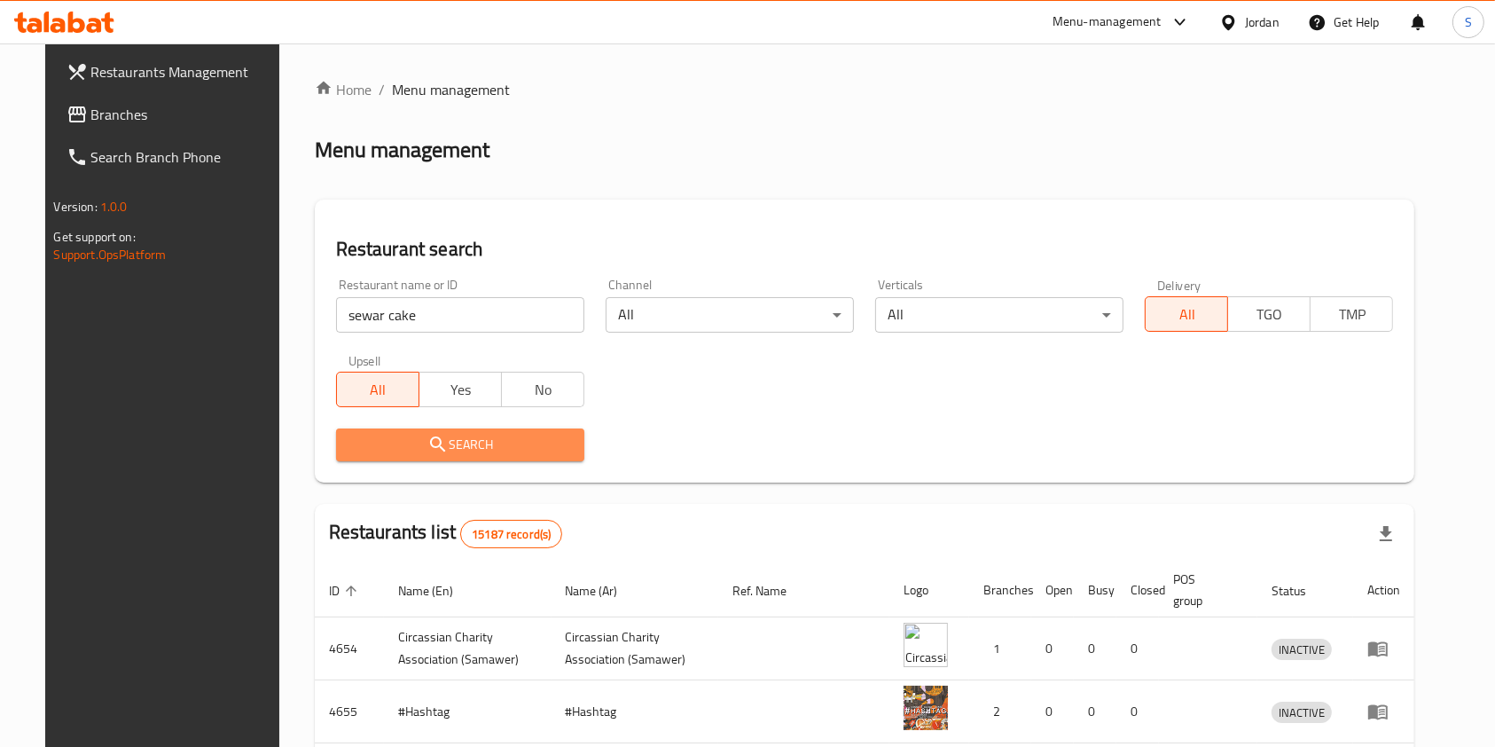
click at [435, 450] on span "Search" at bounding box center [460, 445] width 220 height 22
click at [435, 450] on div at bounding box center [747, 373] width 1495 height 747
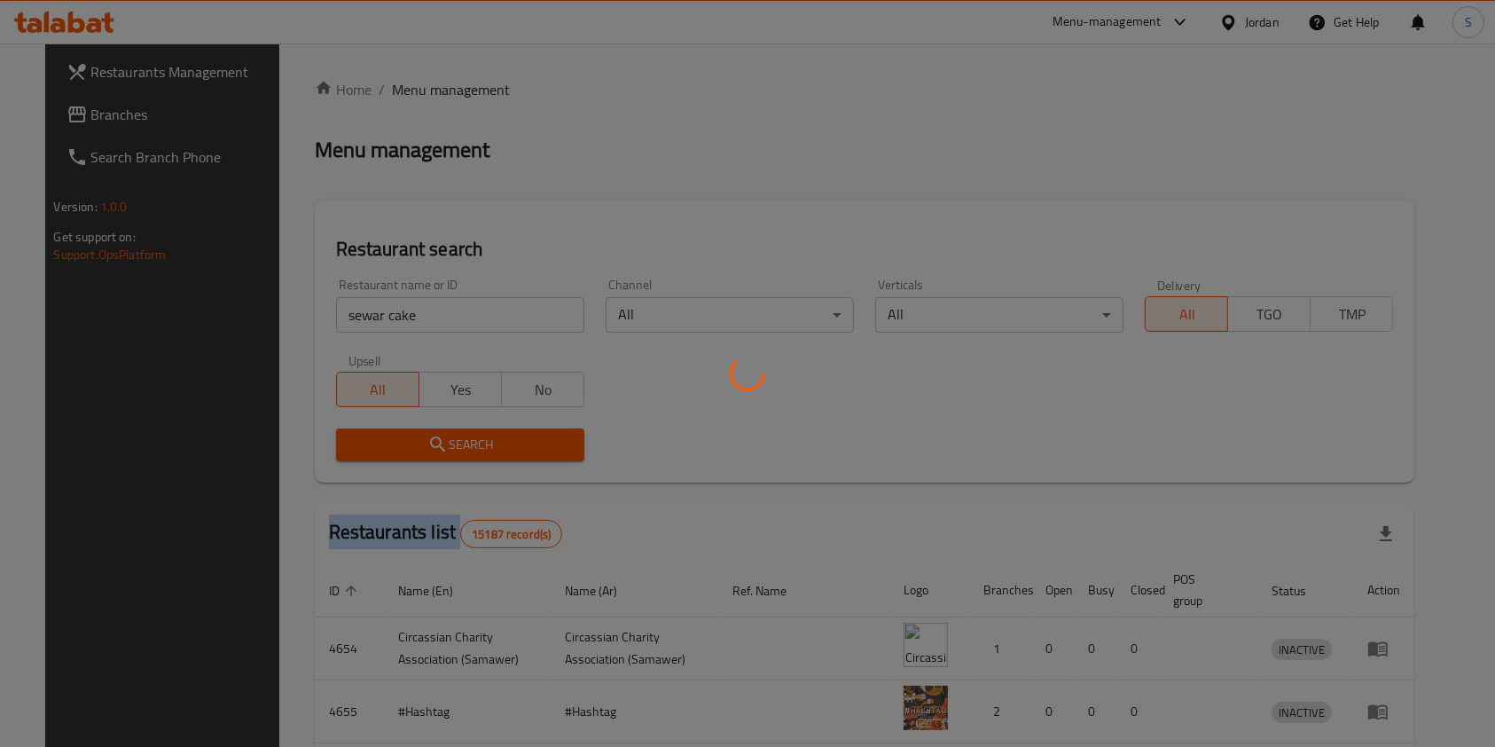
click at [435, 450] on div at bounding box center [747, 373] width 1495 height 747
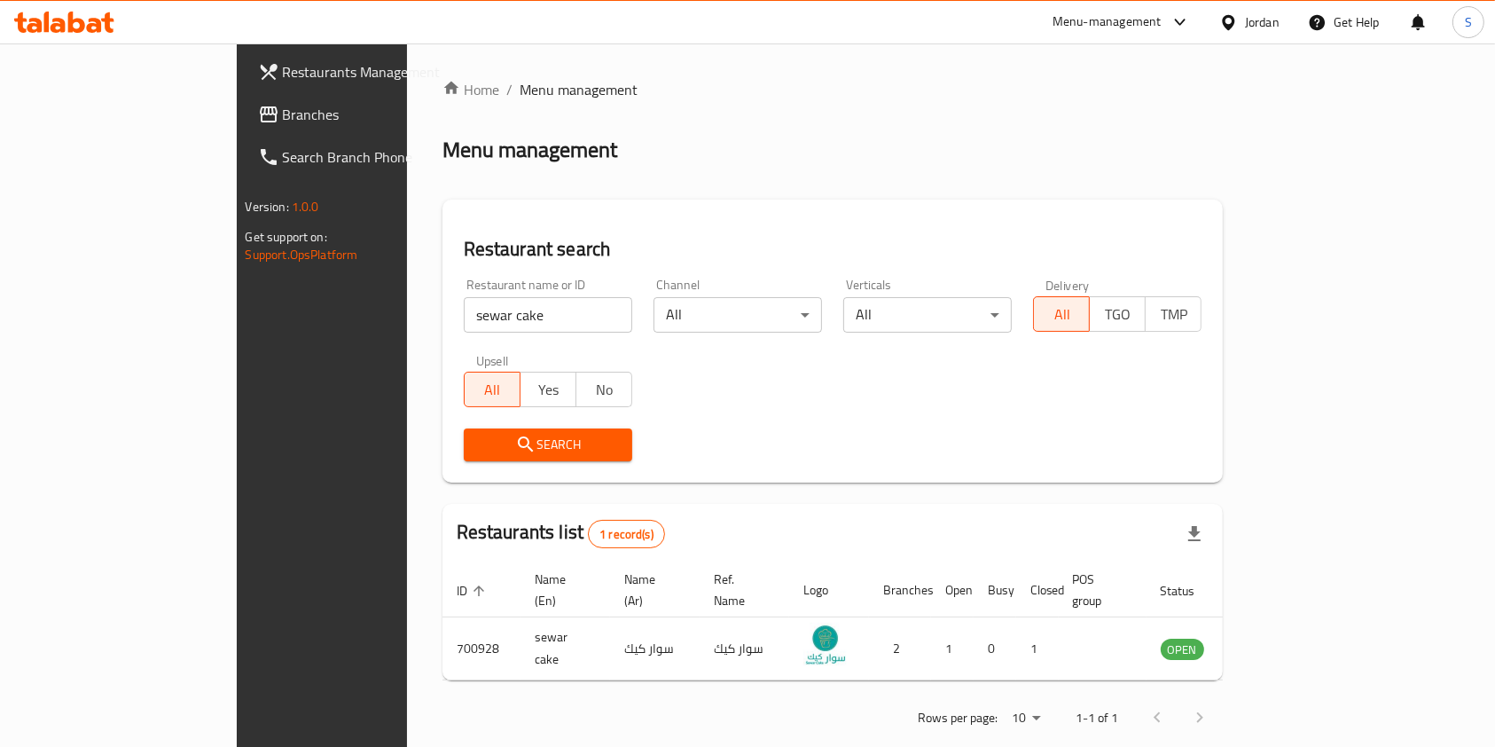
click at [1156, 20] on div "Menu-management" at bounding box center [1107, 22] width 109 height 21
click at [972, 206] on div "Restaurant-Management" at bounding box center [1009, 196] width 139 height 20
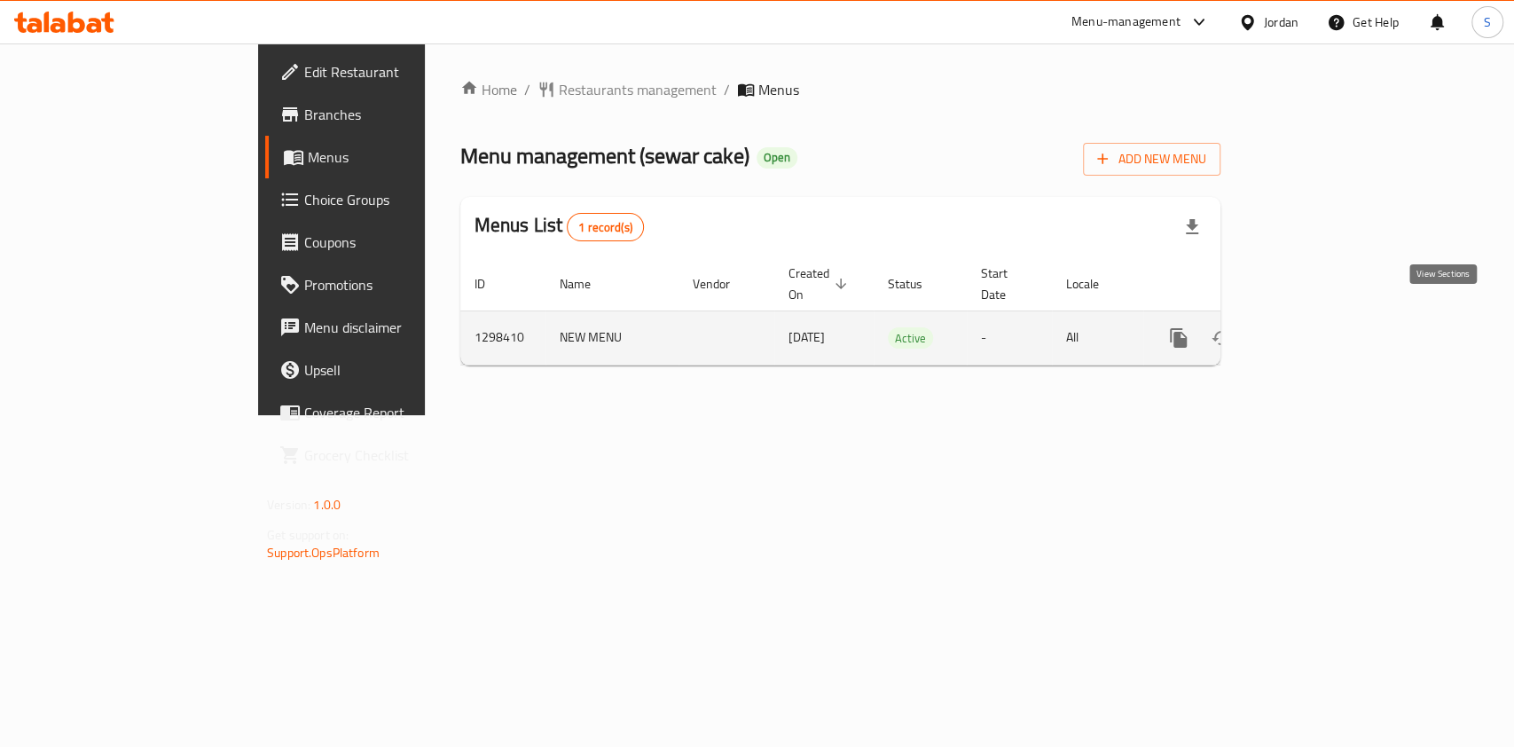
click at [1317, 327] on icon "enhanced table" at bounding box center [1306, 337] width 21 height 21
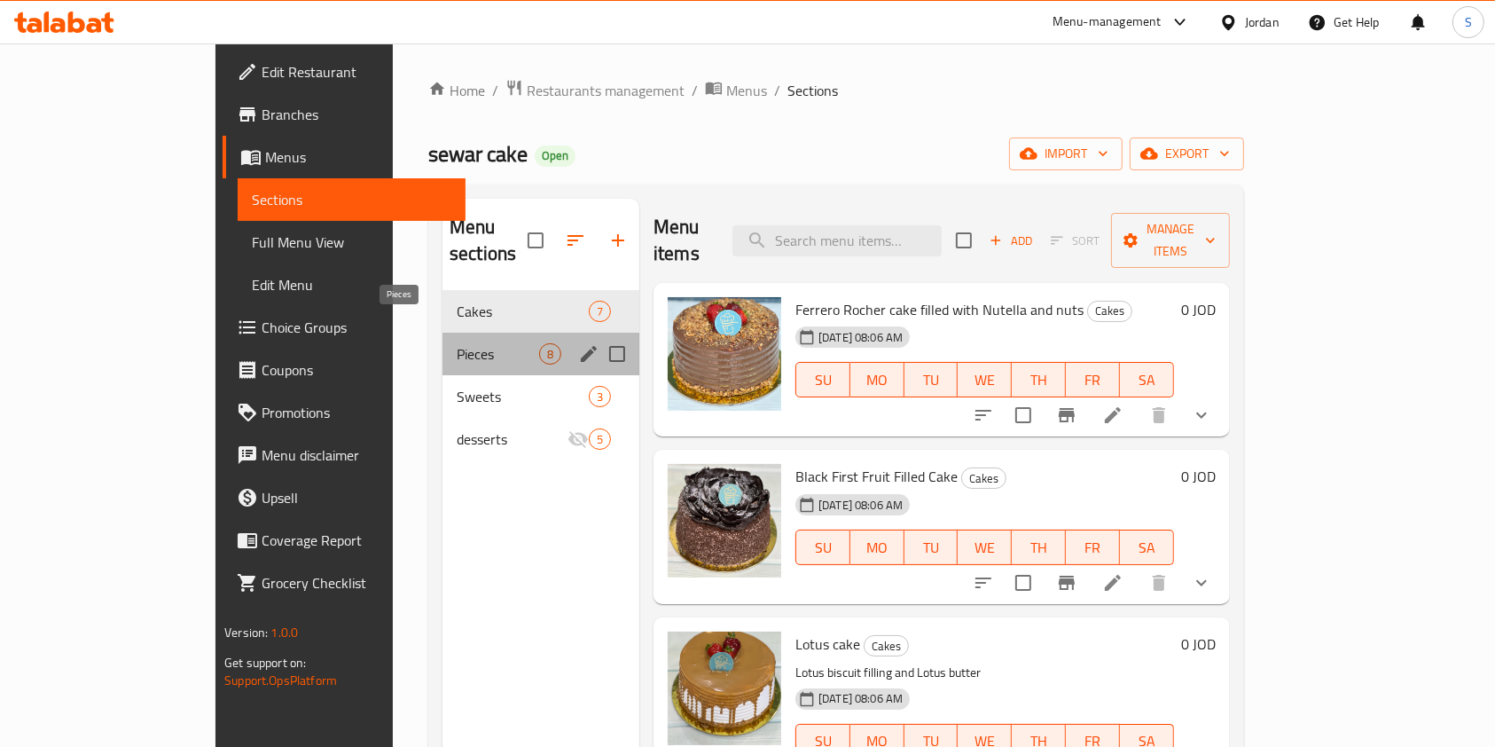
click at [457, 343] on span "Pieces" at bounding box center [498, 353] width 82 height 21
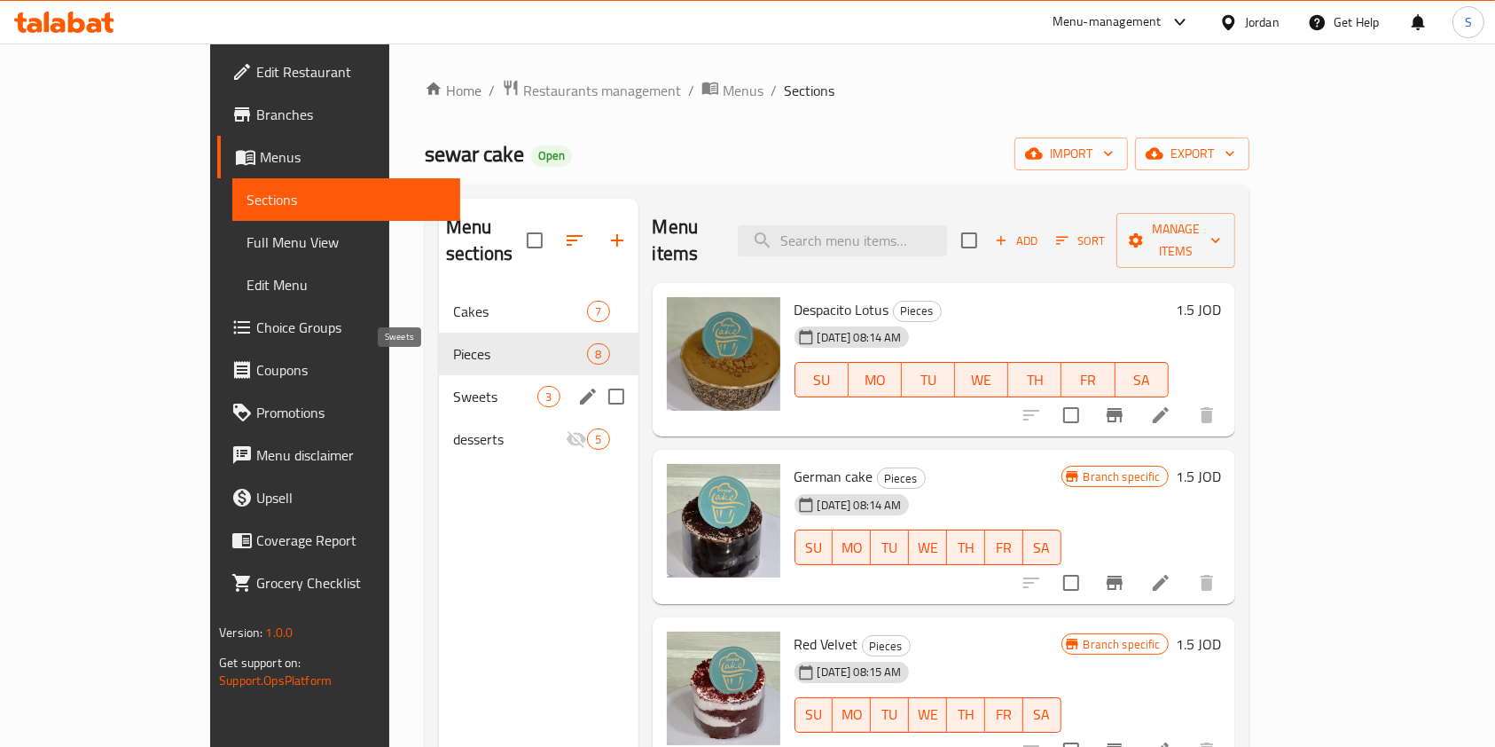
click at [453, 386] on span "Sweets" at bounding box center [495, 396] width 84 height 21
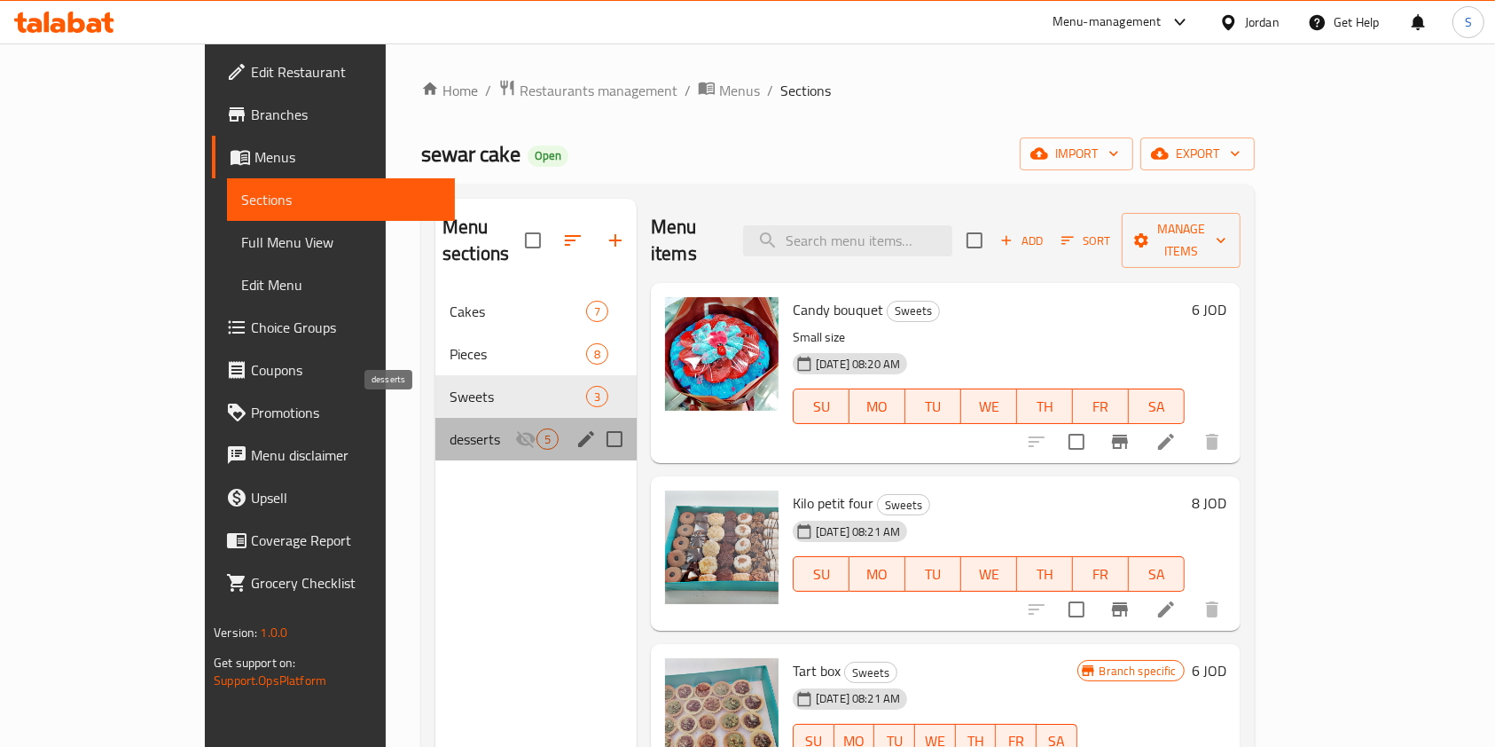
click at [450, 428] on span "desserts" at bounding box center [483, 438] width 66 height 21
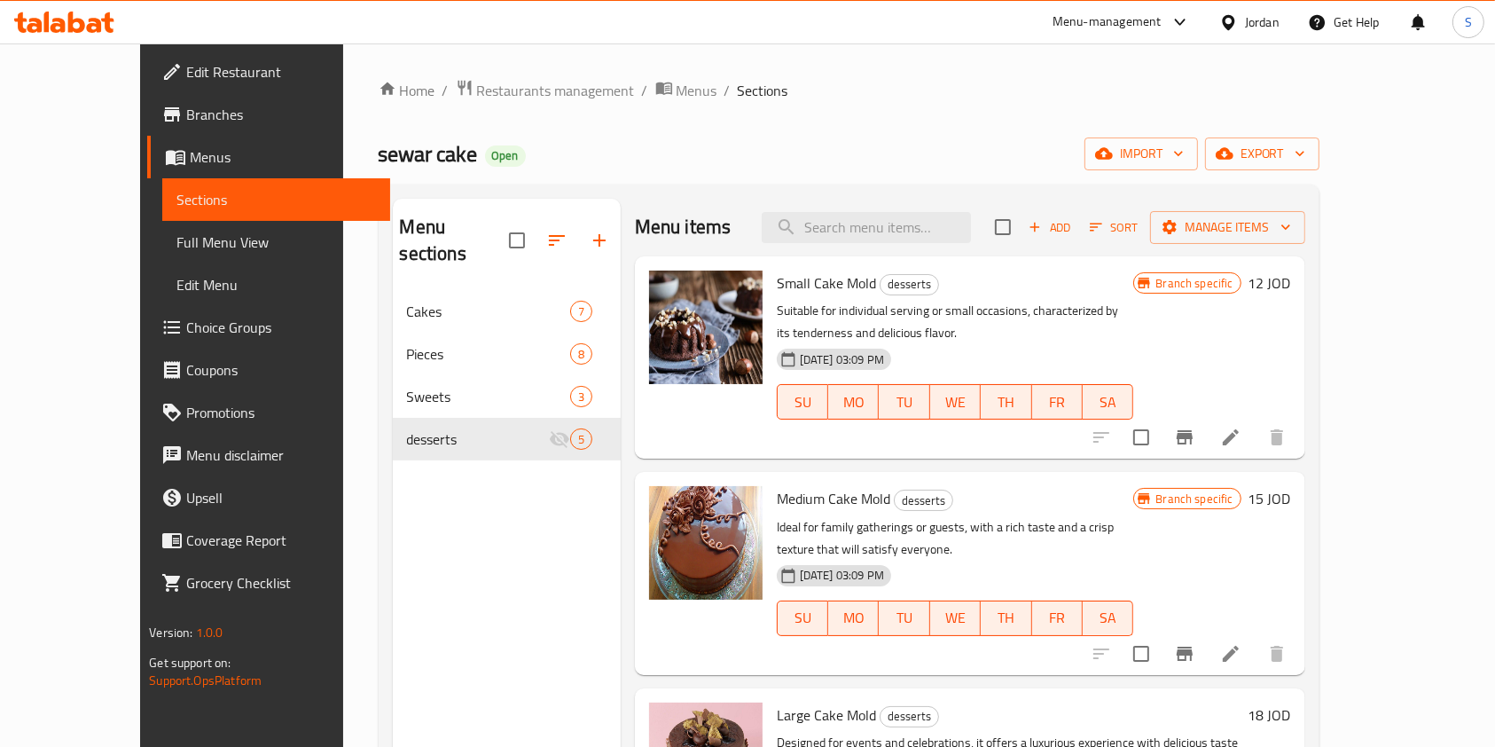
click at [186, 118] on span "Branches" at bounding box center [281, 114] width 190 height 21
